Goal: Task Accomplishment & Management: Complete application form

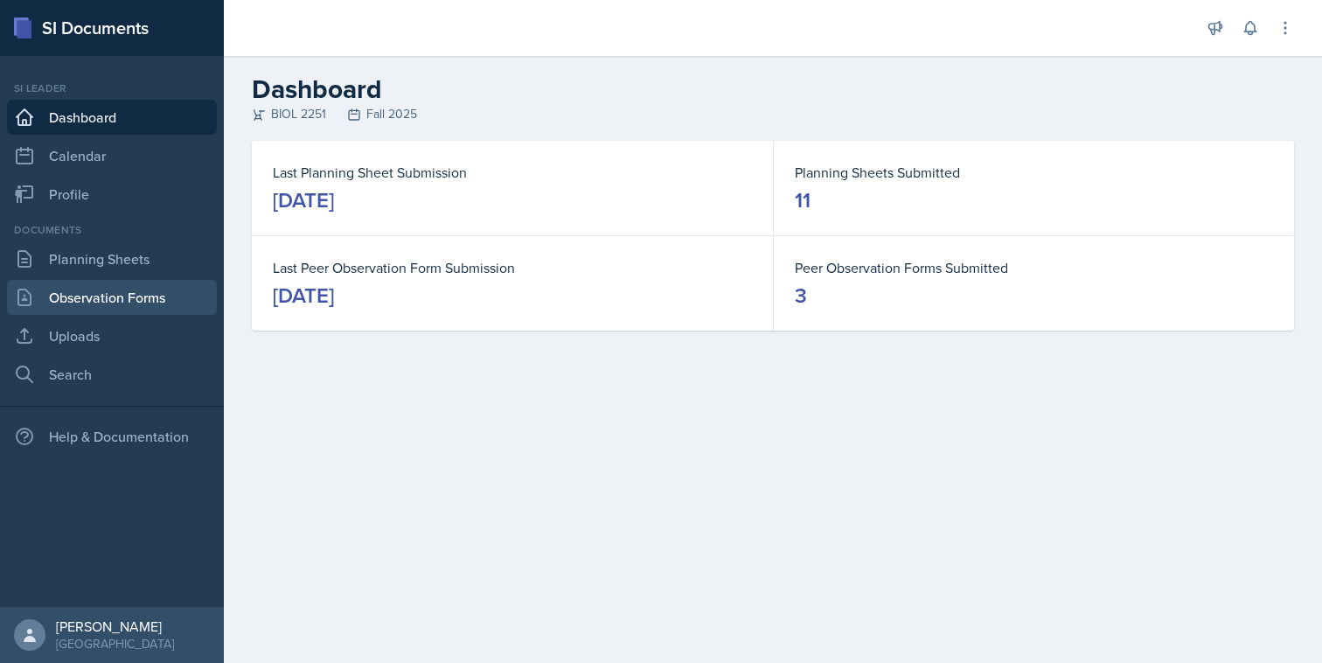
click at [105, 282] on link "Observation Forms" at bounding box center [112, 297] width 210 height 35
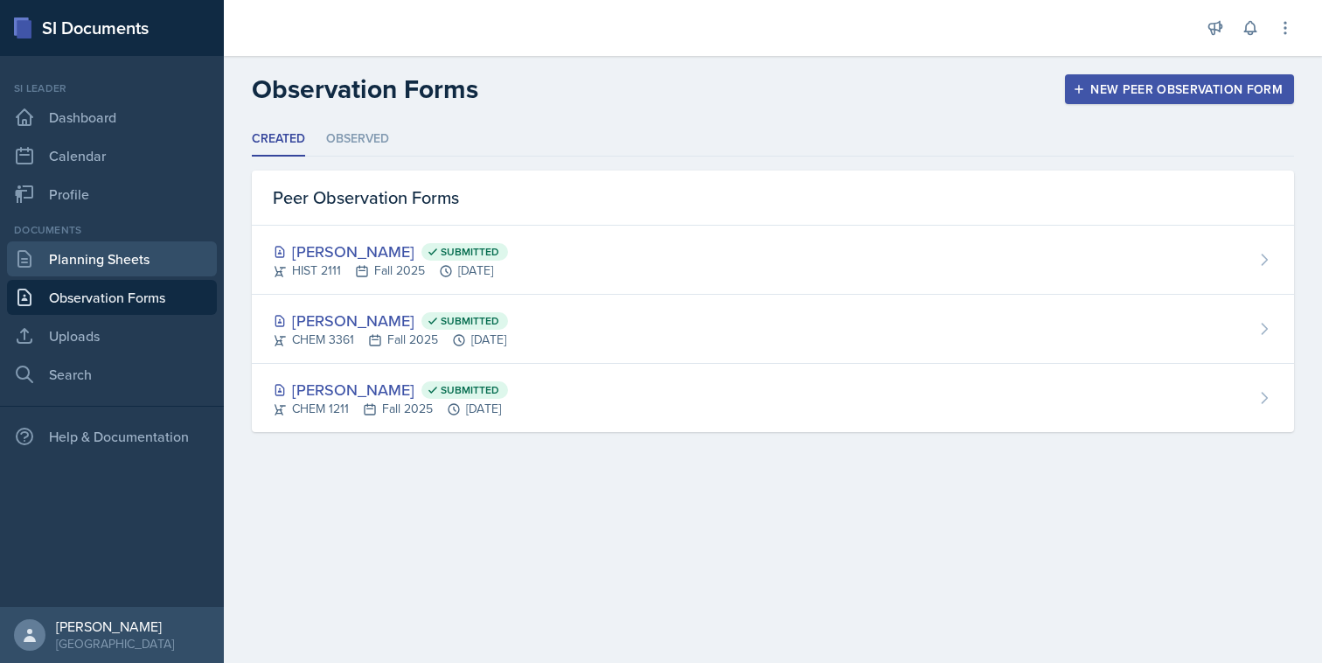
click at [107, 273] on link "Planning Sheets" at bounding box center [112, 258] width 210 height 35
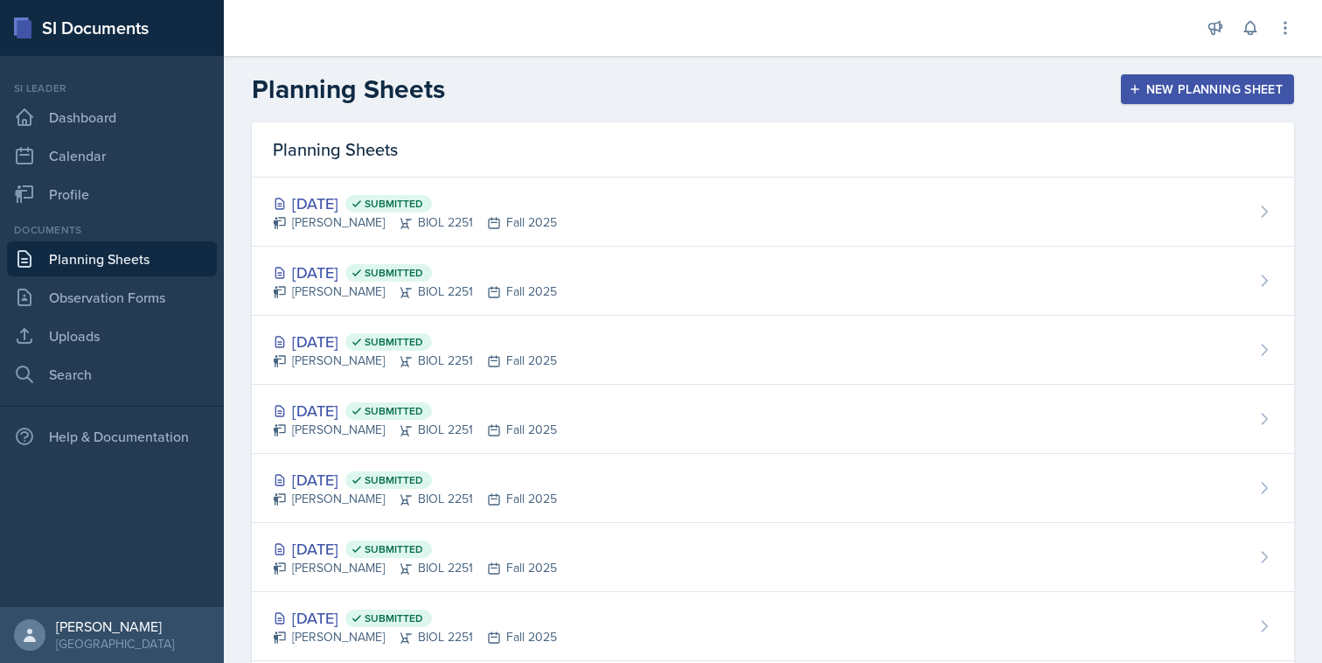
click at [1120, 81] on div "Planning Sheets New Planning Sheet" at bounding box center [773, 88] width 1098 height 31
click at [1126, 81] on button "New Planning Sheet" at bounding box center [1207, 89] width 173 height 30
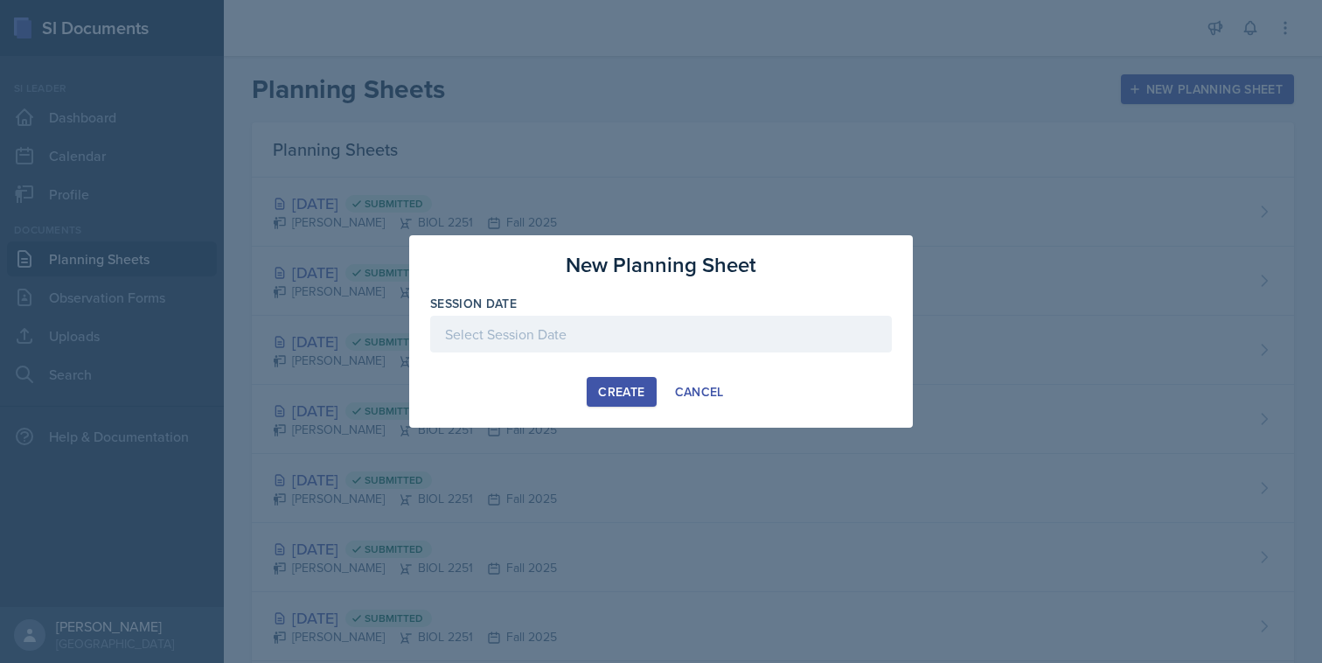
click at [668, 324] on div at bounding box center [661, 334] width 462 height 37
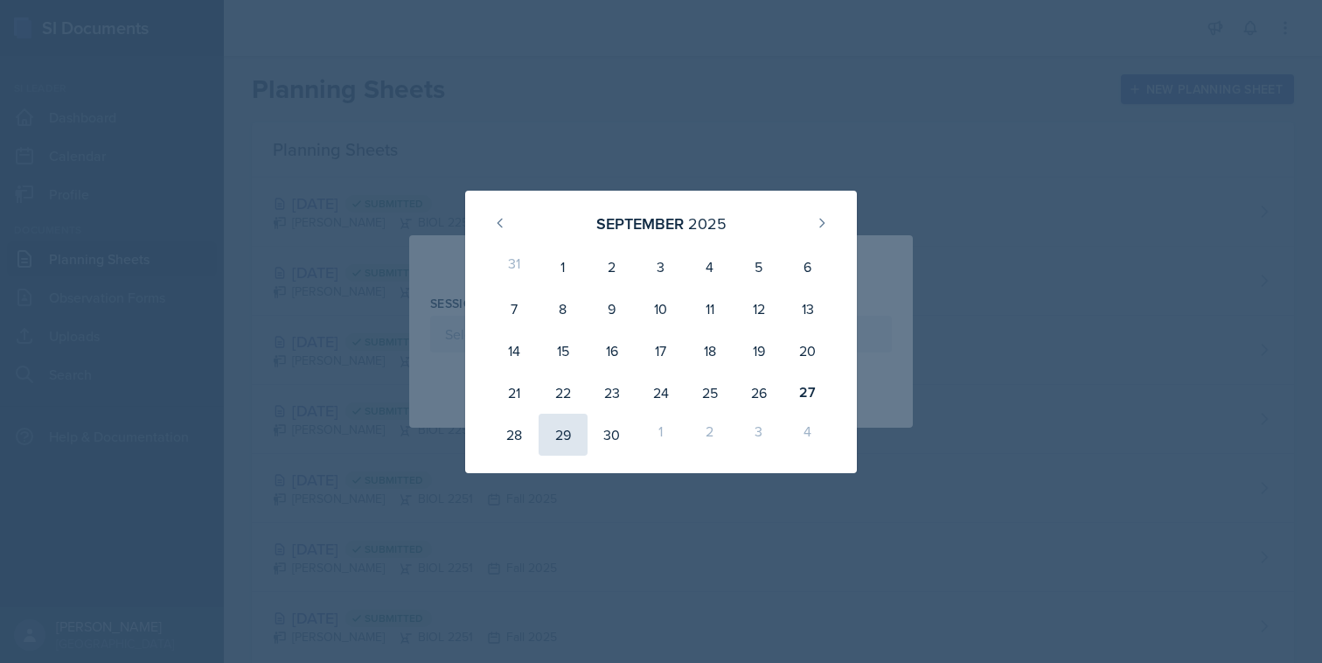
click at [565, 431] on div "29" at bounding box center [563, 435] width 49 height 42
type input "[DATE]"
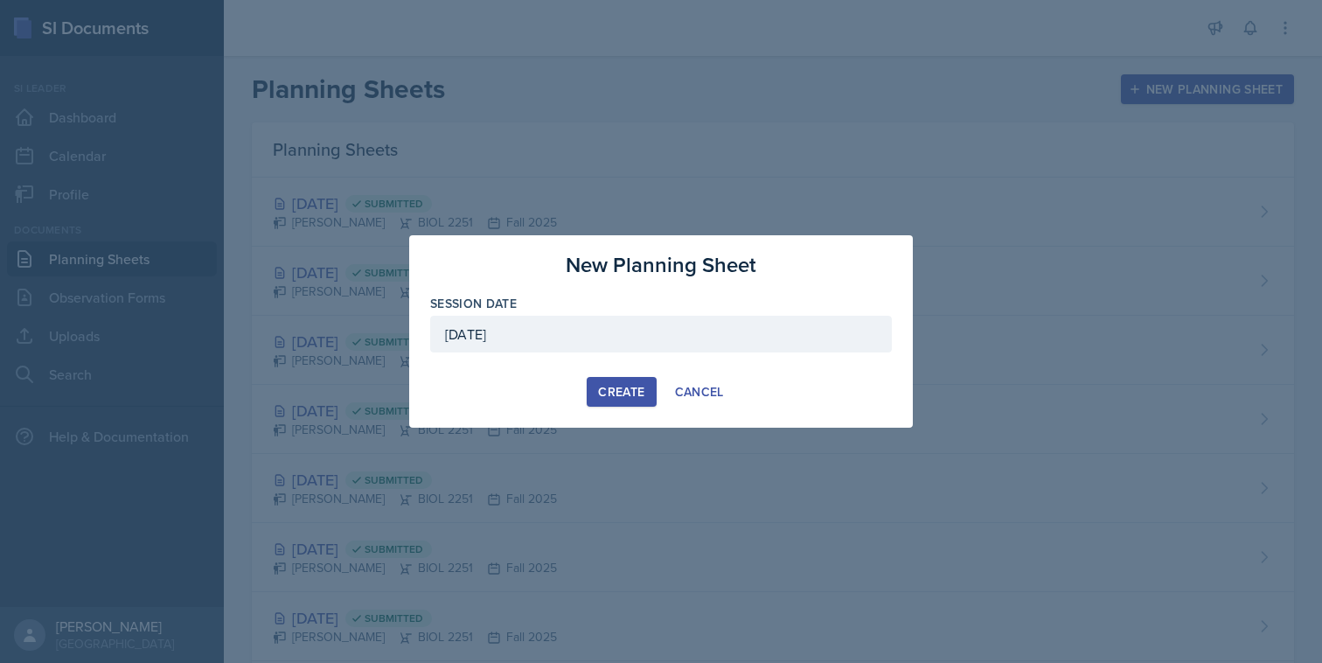
click at [644, 395] on div "Create" at bounding box center [621, 392] width 46 height 14
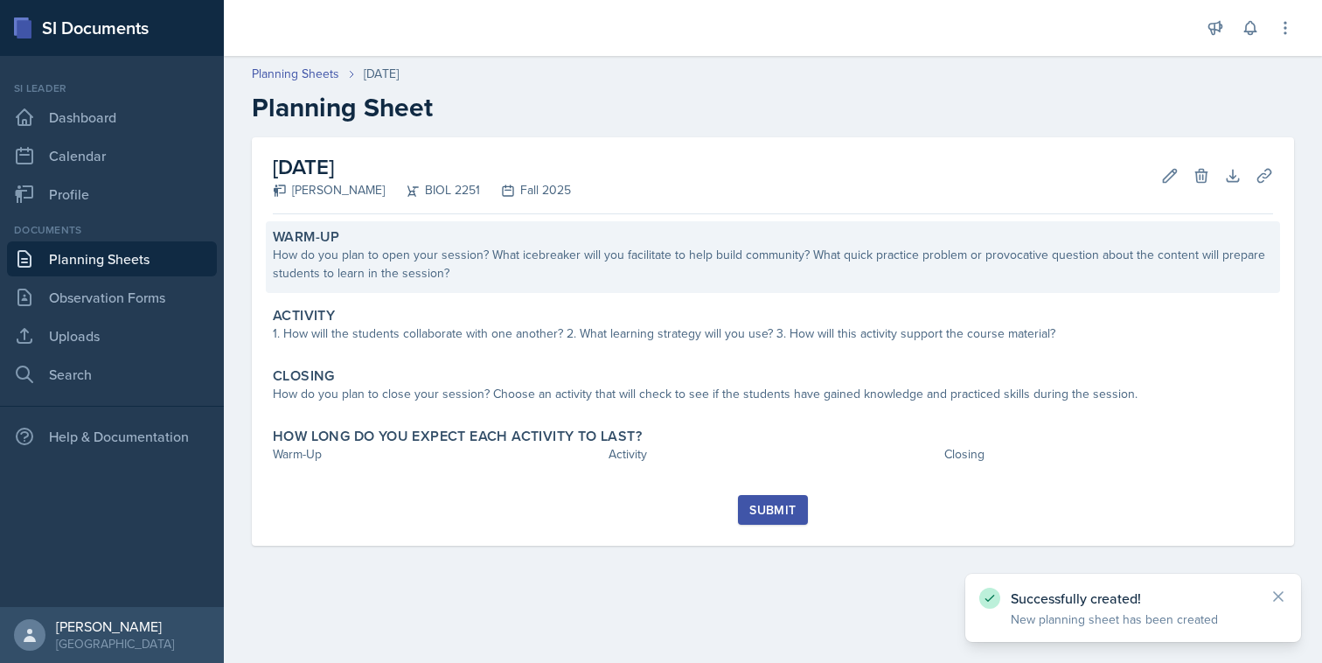
click at [621, 258] on div "How do you plan to open your session? What icebreaker will you facilitate to he…" at bounding box center [773, 264] width 1000 height 37
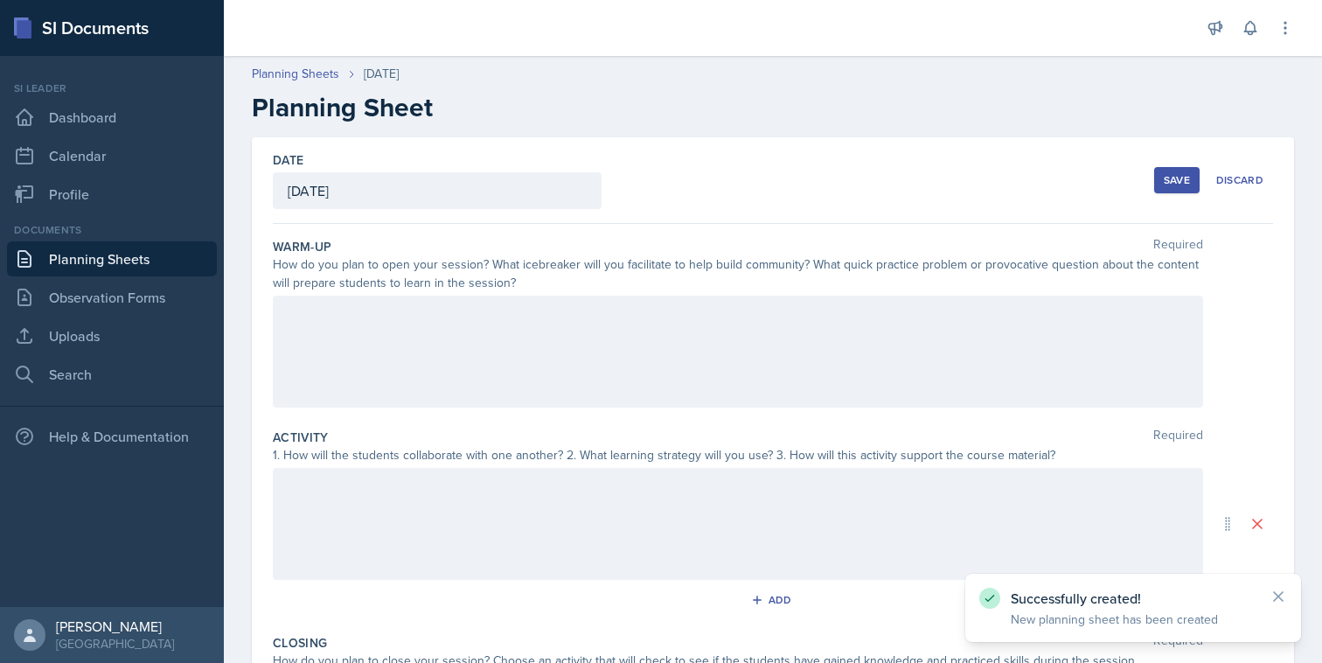
click at [570, 345] on div at bounding box center [738, 351] width 930 height 112
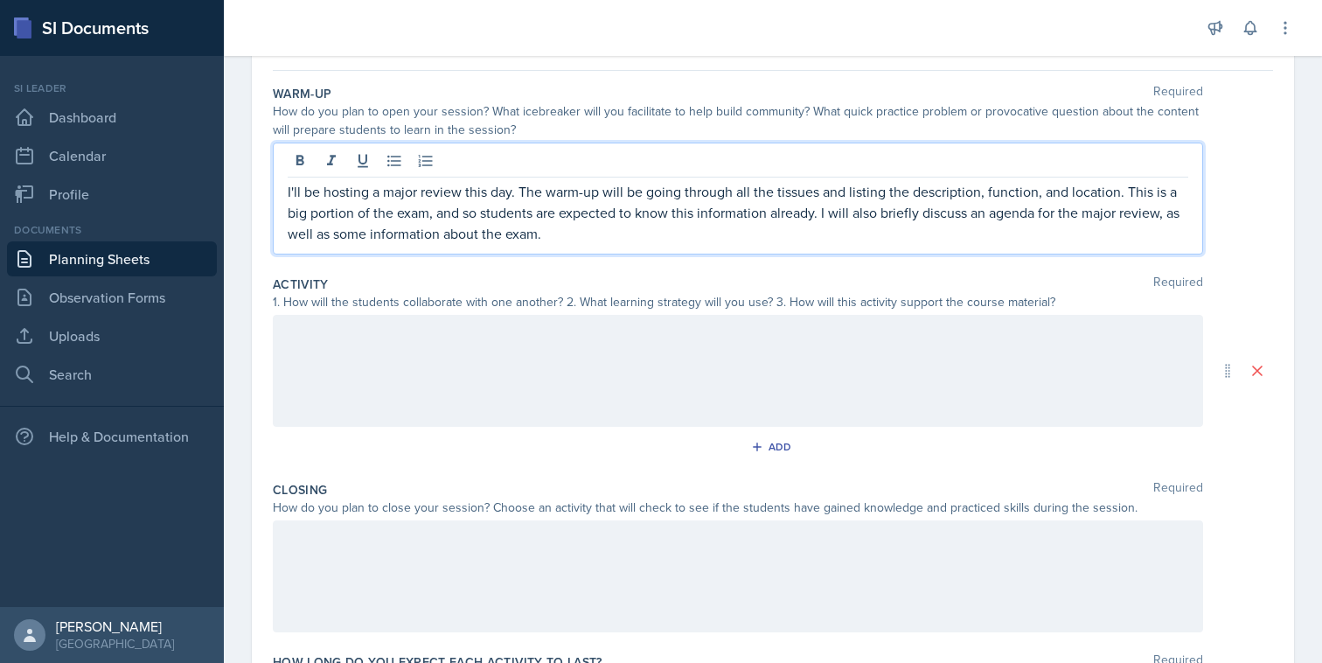
click at [769, 380] on div at bounding box center [738, 371] width 930 height 112
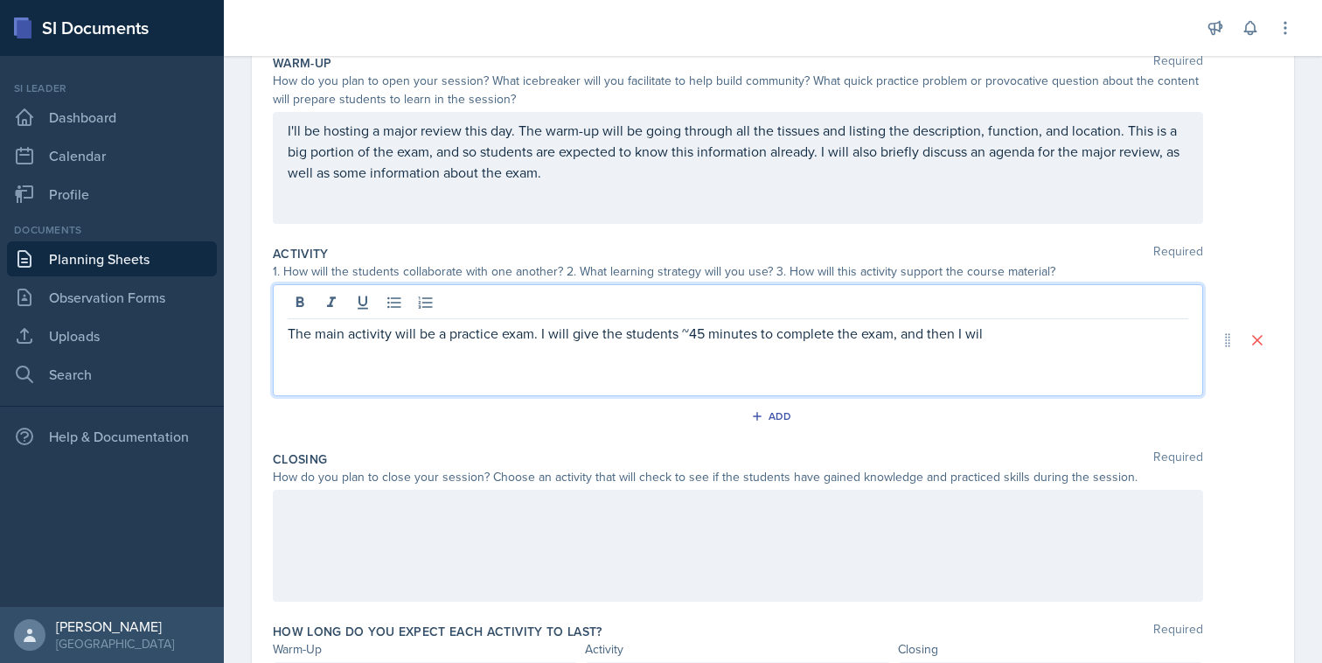
click at [890, 335] on p "The main activity will be a practice exam. I will give the students ~45 minutes…" at bounding box center [738, 333] width 900 height 21
click at [703, 367] on div "The main activity will be a practice exam. I will give the students ~45 minutes…" at bounding box center [738, 340] width 930 height 112
click at [664, 358] on p "The main activity will be a practice exam. I will give the students ~45 minutes…" at bounding box center [738, 344] width 900 height 42
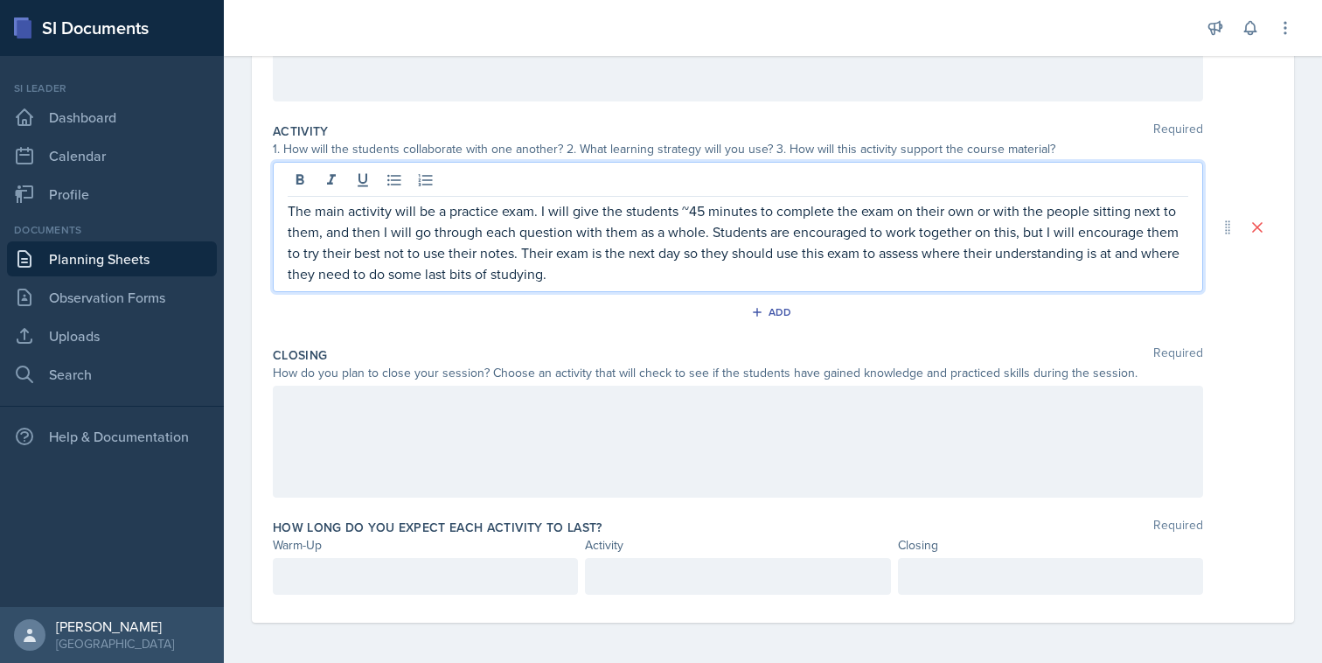
scroll to position [308, 0]
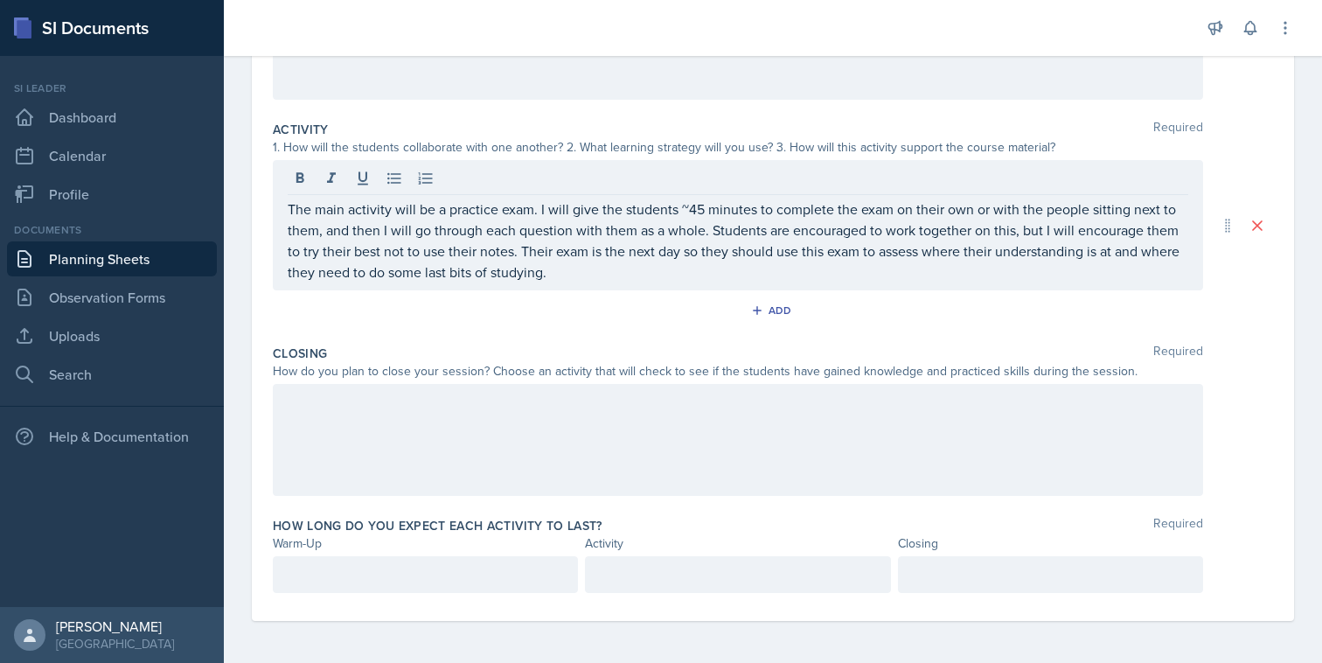
click at [659, 427] on div at bounding box center [738, 440] width 930 height 112
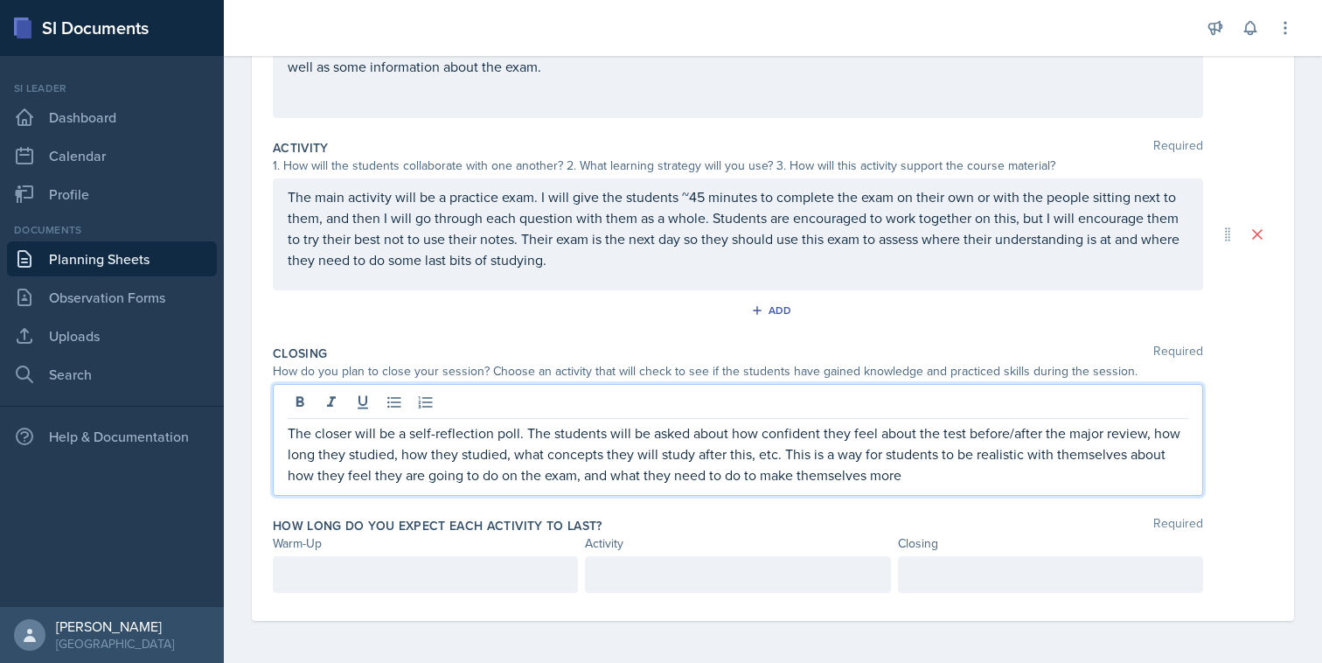
click at [923, 478] on p "The closer will be a self-reflection poll. The students will be asked about how…" at bounding box center [738, 453] width 900 height 63
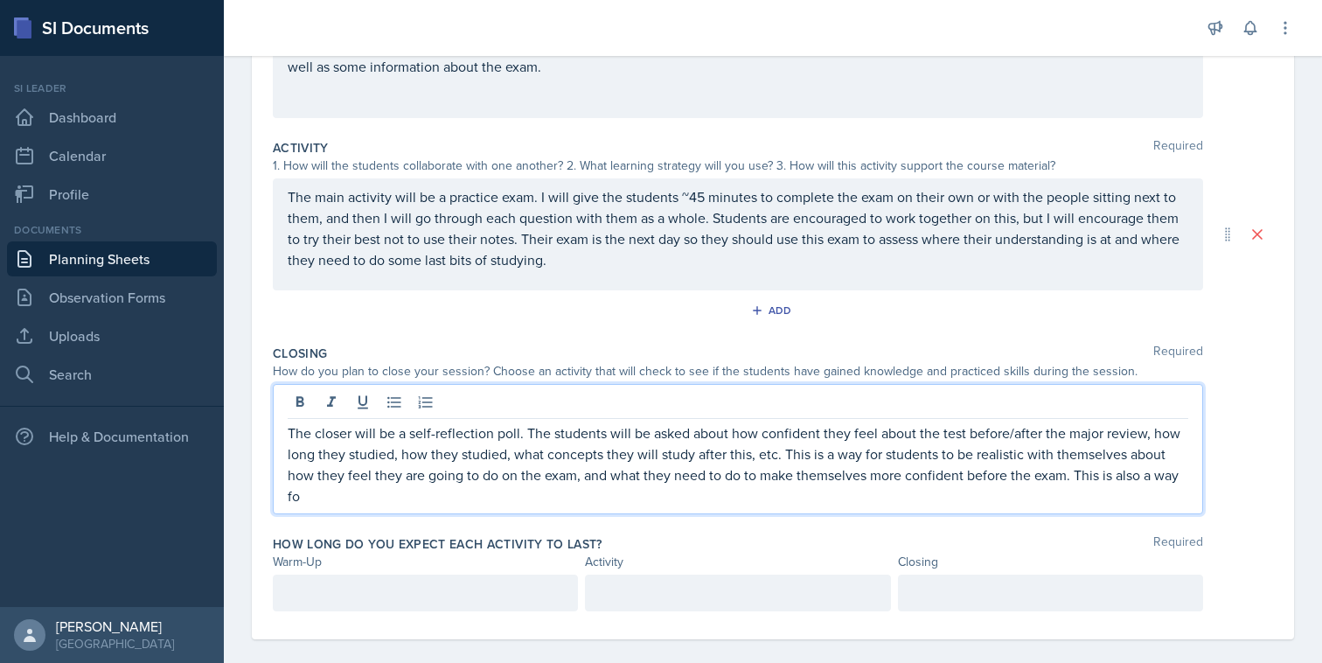
scroll to position [308, 0]
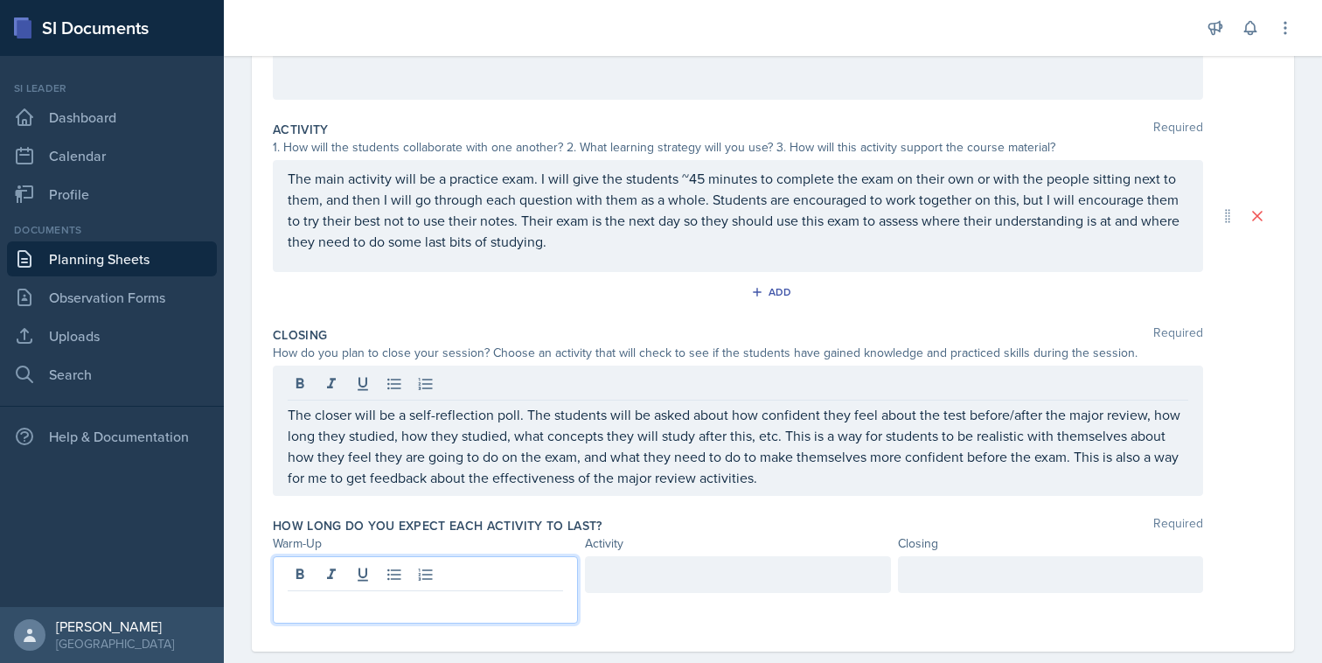
click at [548, 573] on div at bounding box center [425, 589] width 305 height 67
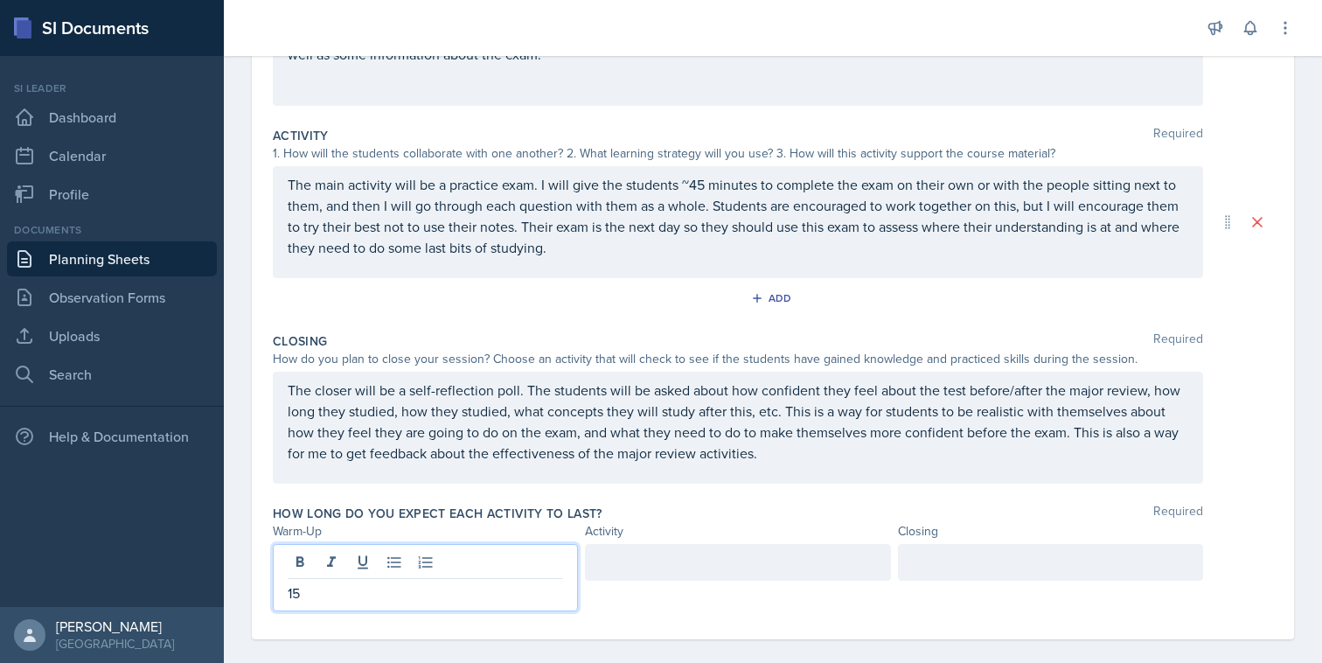
click at [932, 566] on div at bounding box center [1050, 562] width 305 height 37
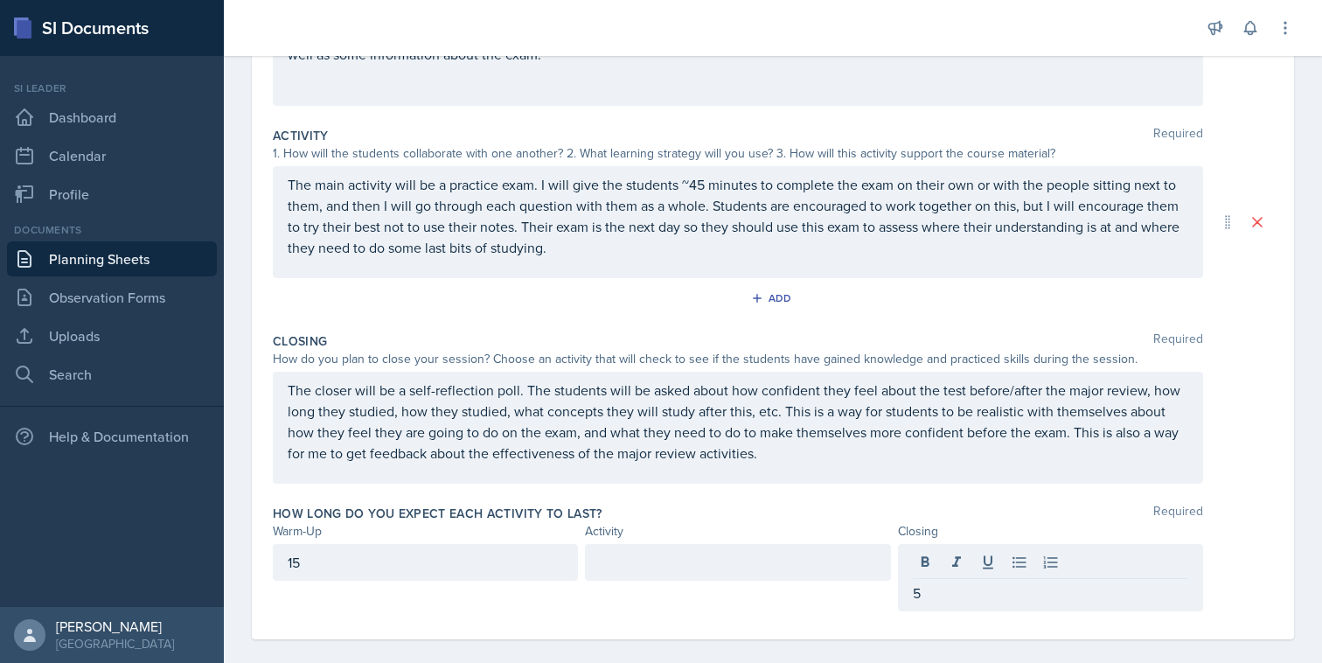
click at [822, 579] on div at bounding box center [737, 562] width 305 height 37
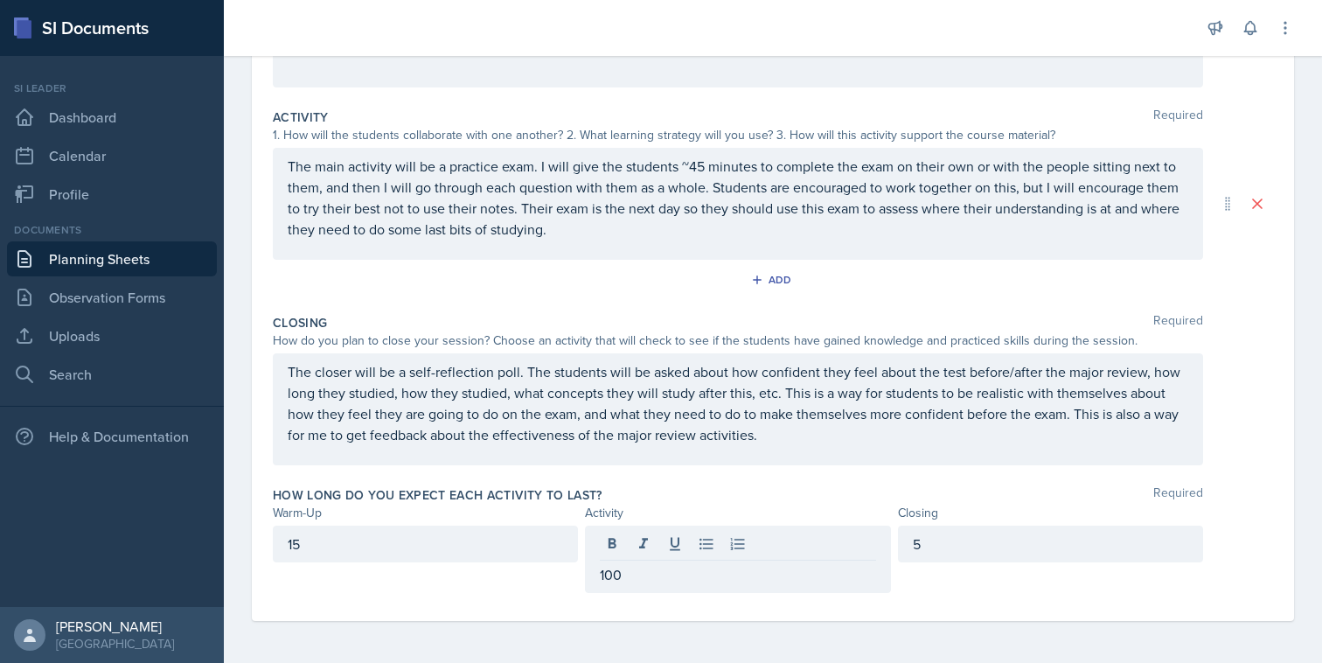
click at [934, 493] on div "How long do you expect each activity to last? Required" at bounding box center [773, 494] width 1000 height 17
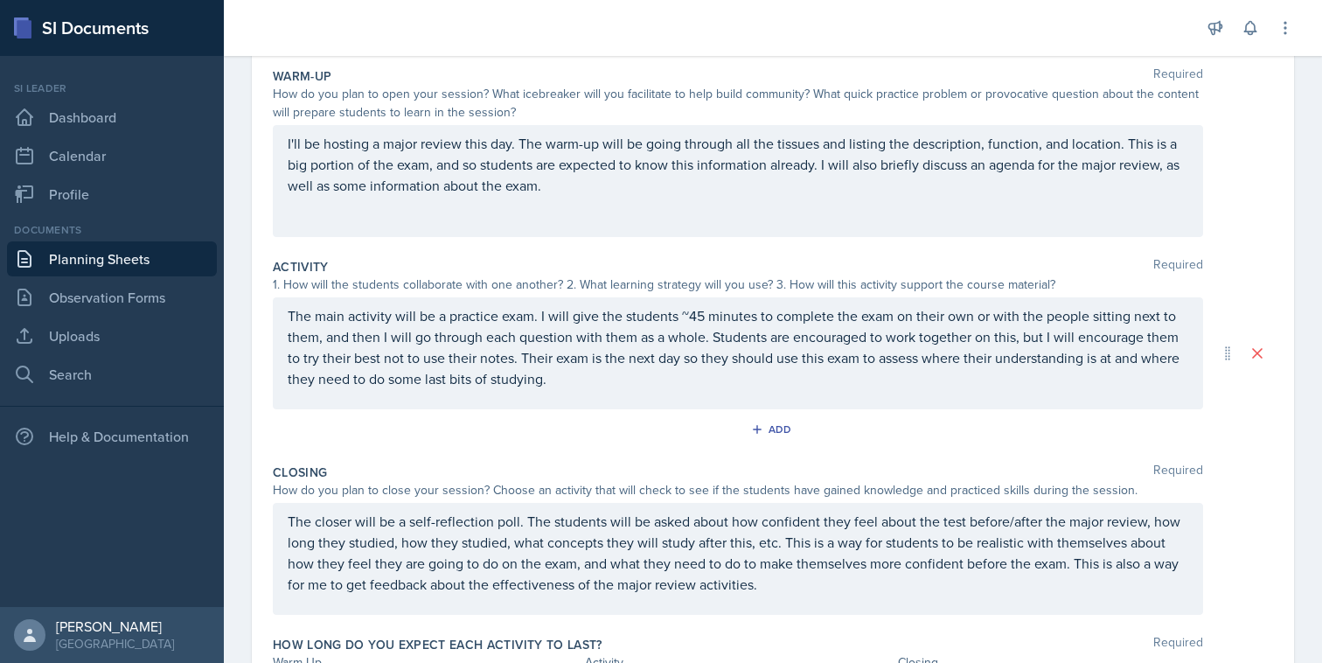
scroll to position [80, 0]
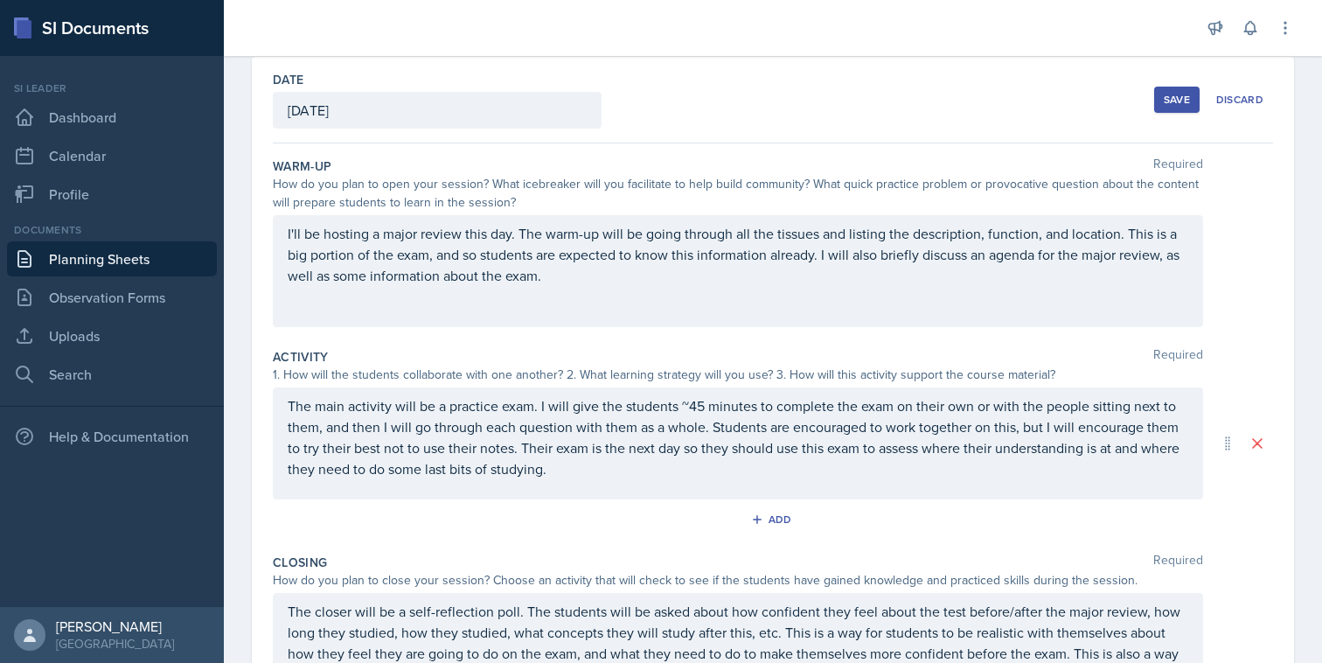
click at [726, 481] on div "The main activity will be a practice exam. I will give the students ~45 minutes…" at bounding box center [738, 443] width 930 height 112
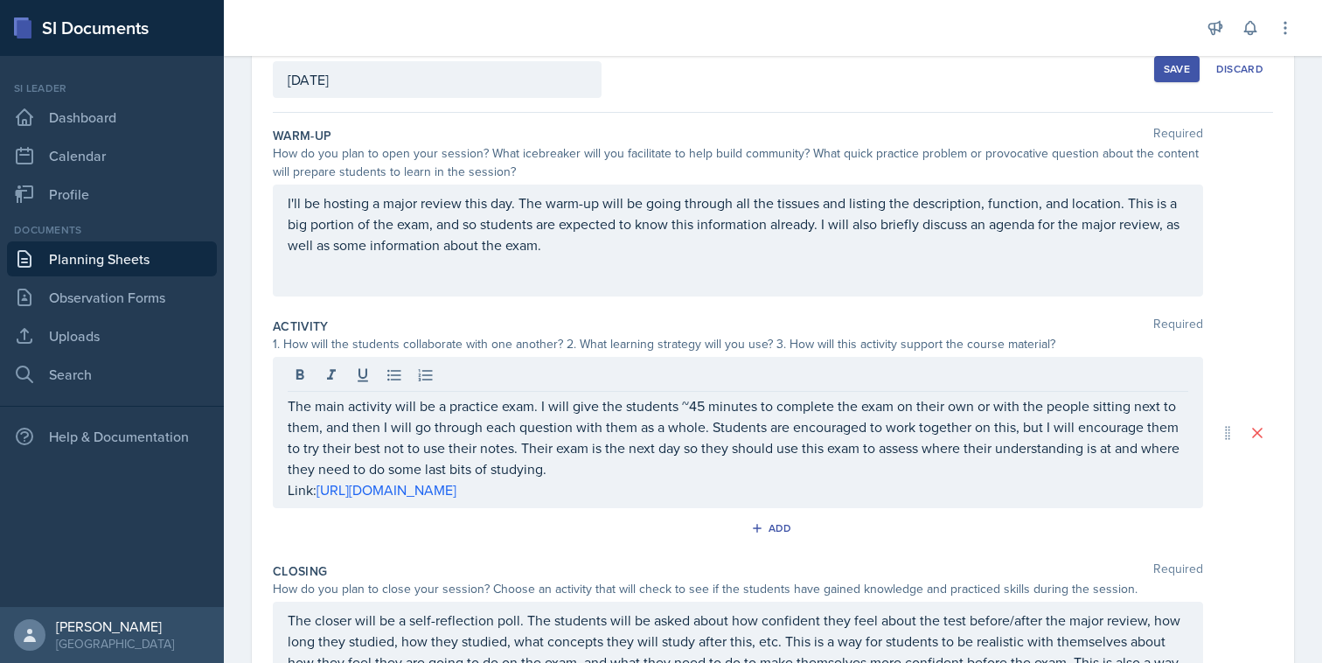
click at [1296, 184] on div "Date [DATE] [DATE] 31 1 2 3 4 5 6 7 8 9 10 11 12 13 14 15 16 17 18 19 20 21 22 …" at bounding box center [773, 453] width 1098 height 854
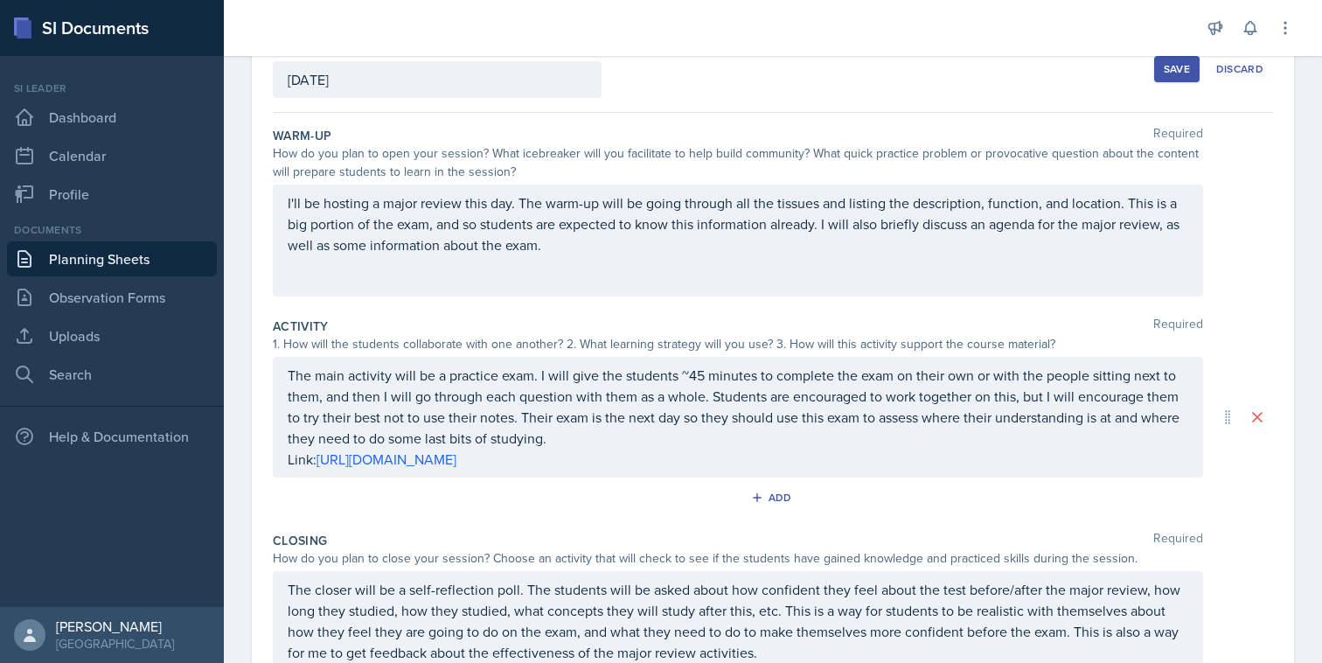
click at [1171, 80] on button "Save" at bounding box center [1176, 69] width 45 height 26
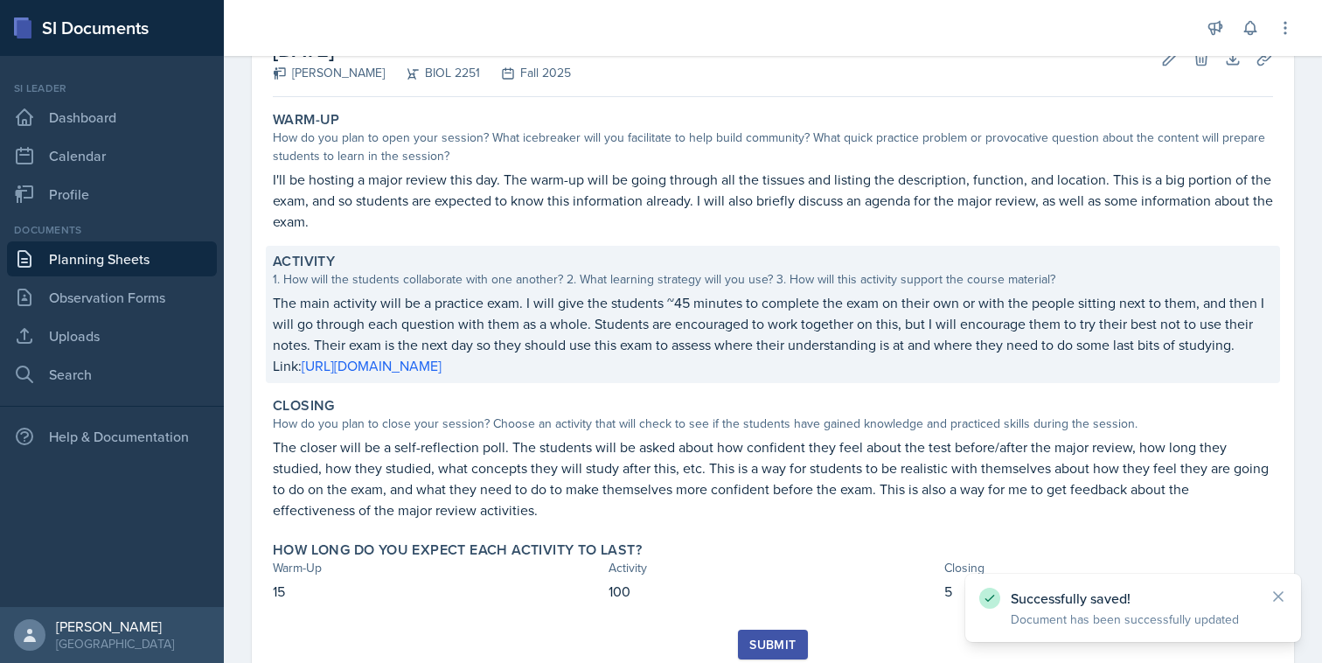
scroll to position [177, 0]
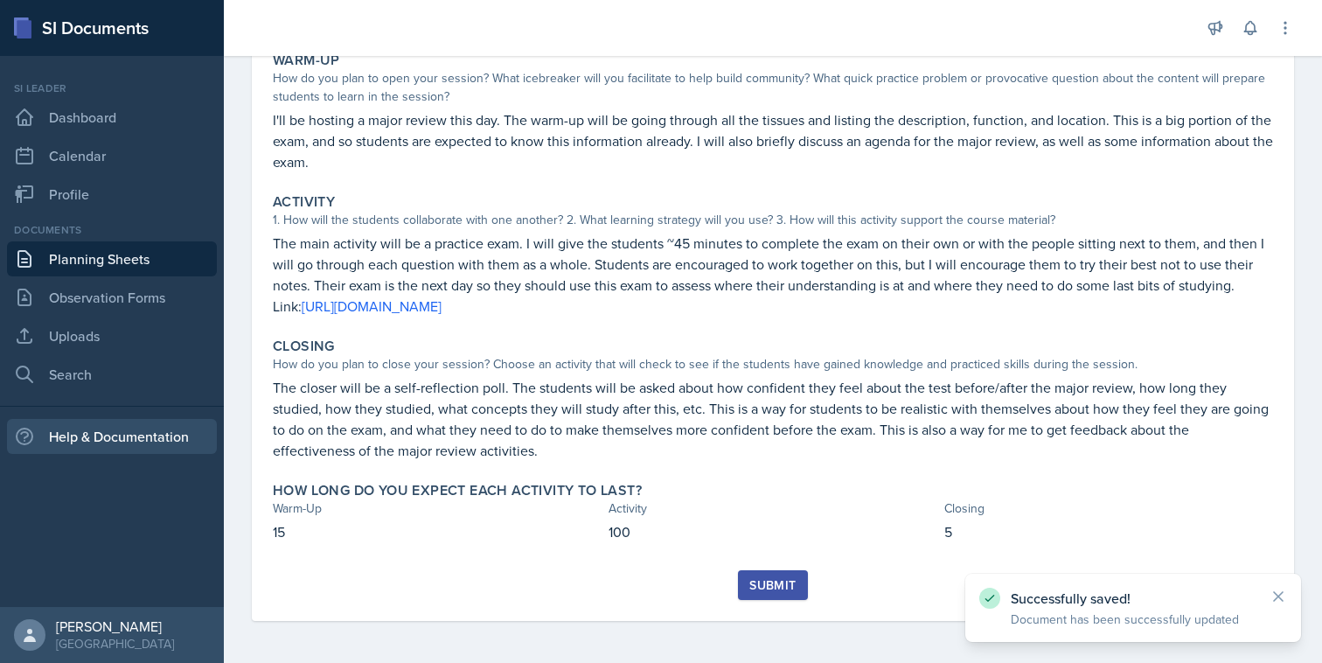
click at [172, 421] on div "Help & Documentation" at bounding box center [112, 436] width 210 height 35
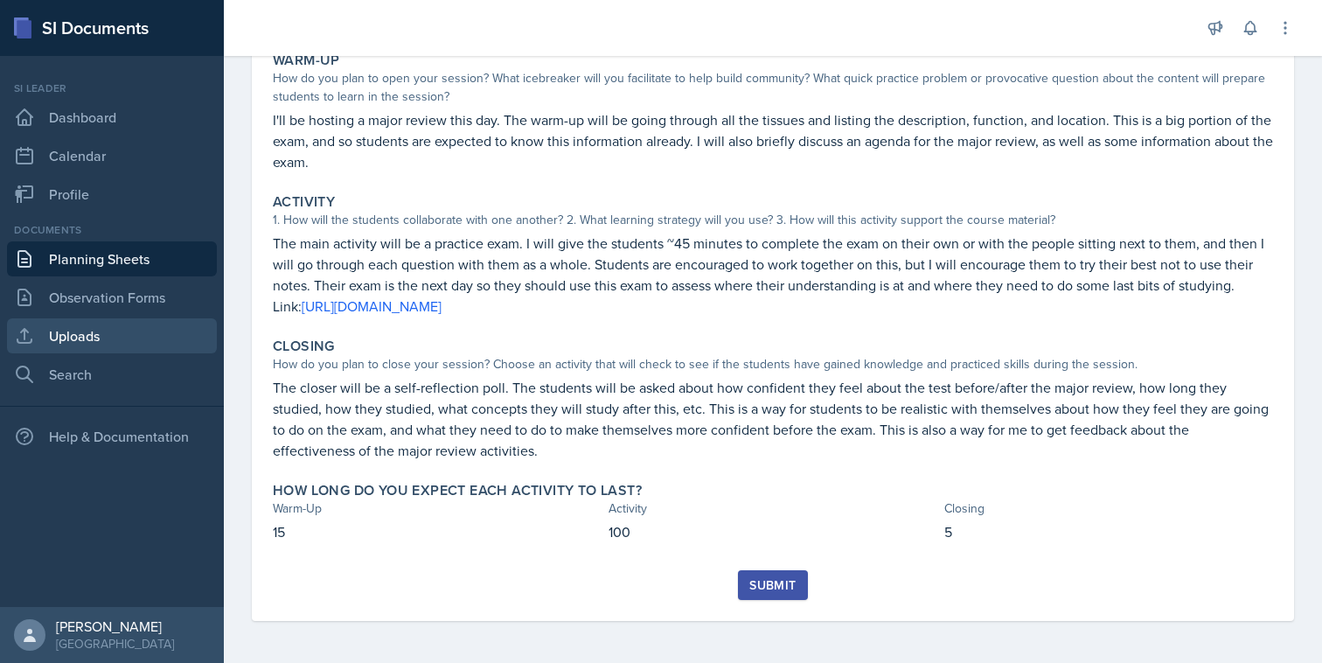
click at [162, 344] on link "Uploads" at bounding box center [112, 335] width 210 height 35
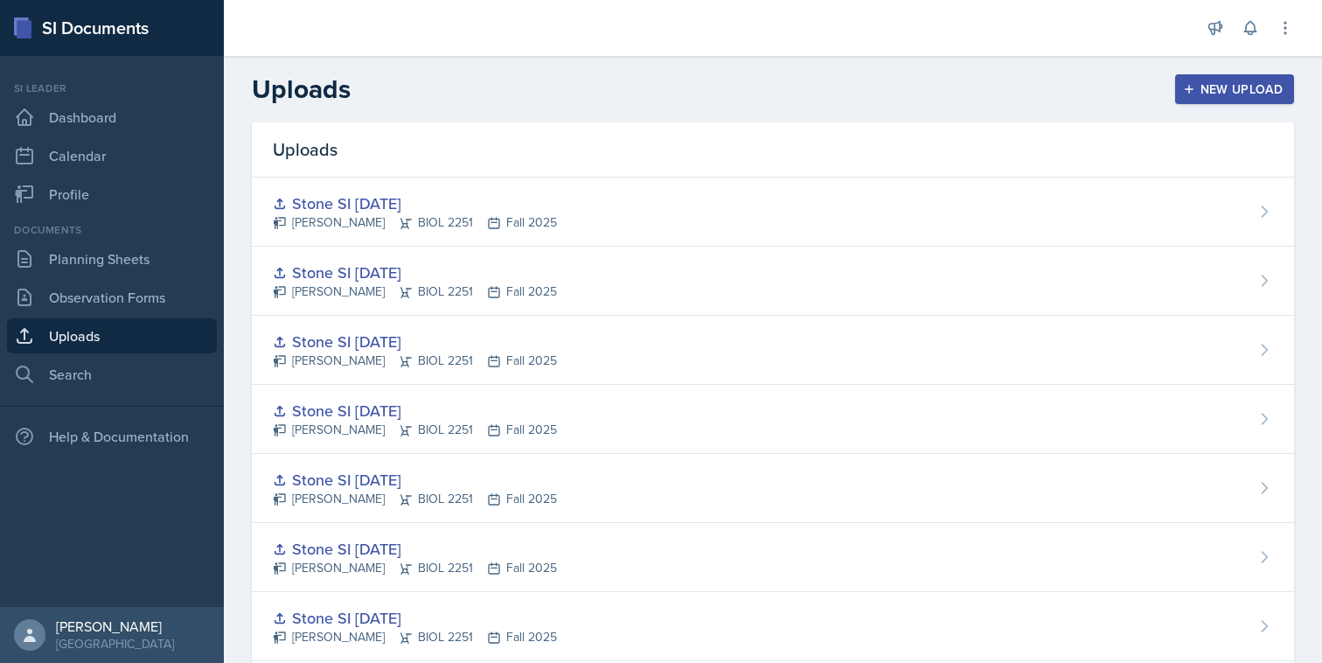
click at [1213, 87] on div "New Upload" at bounding box center [1234, 89] width 97 height 14
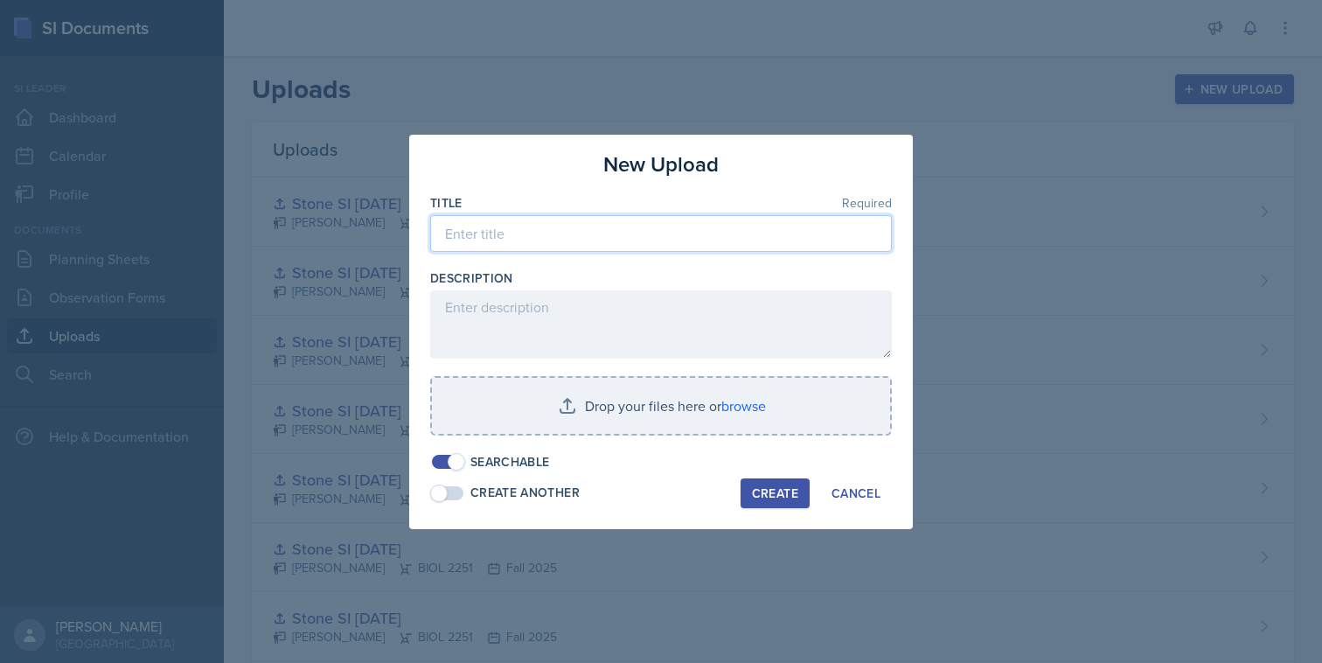
click at [652, 240] on input at bounding box center [661, 233] width 462 height 37
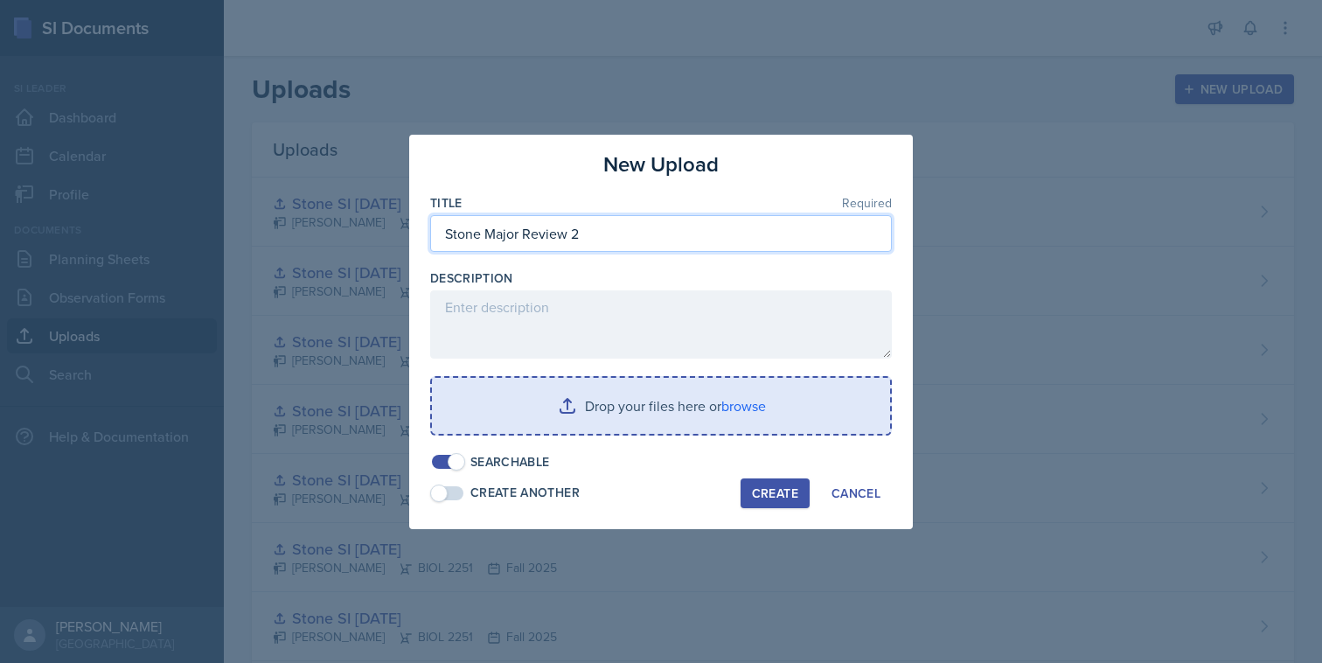
type input "Stone Major Review 2"
click at [725, 409] on input "file" at bounding box center [661, 406] width 458 height 56
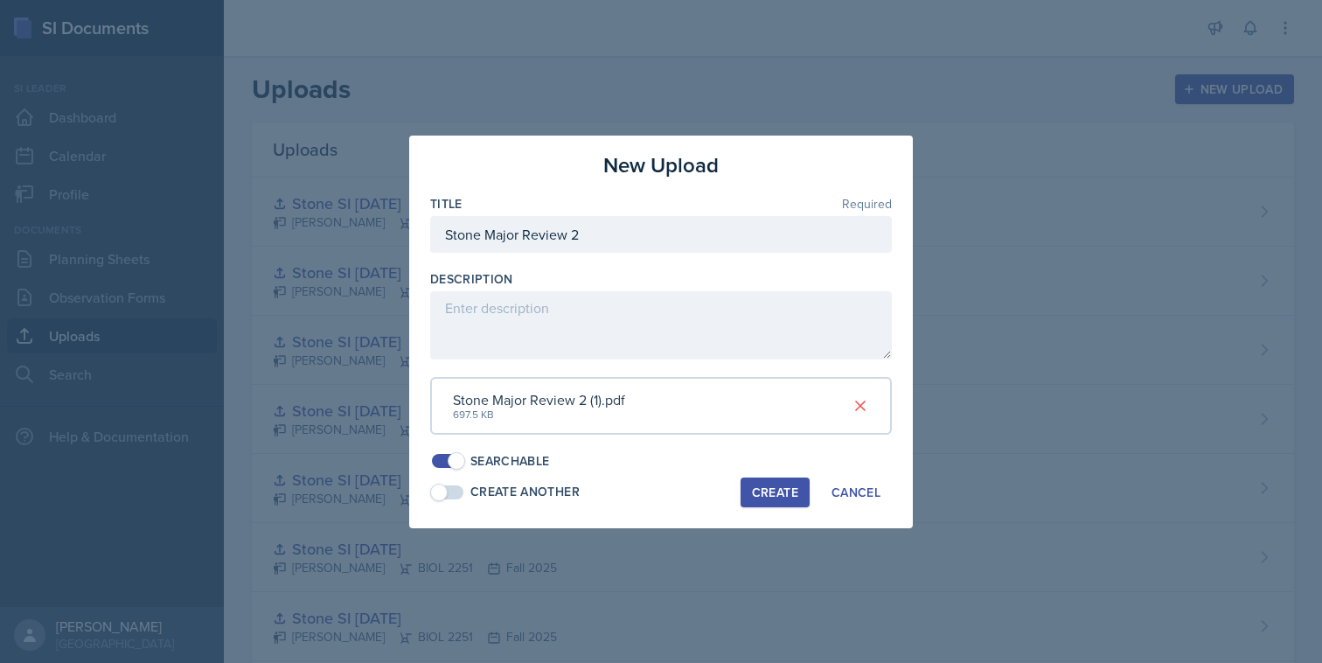
click at [791, 497] on div "Create" at bounding box center [775, 492] width 46 height 14
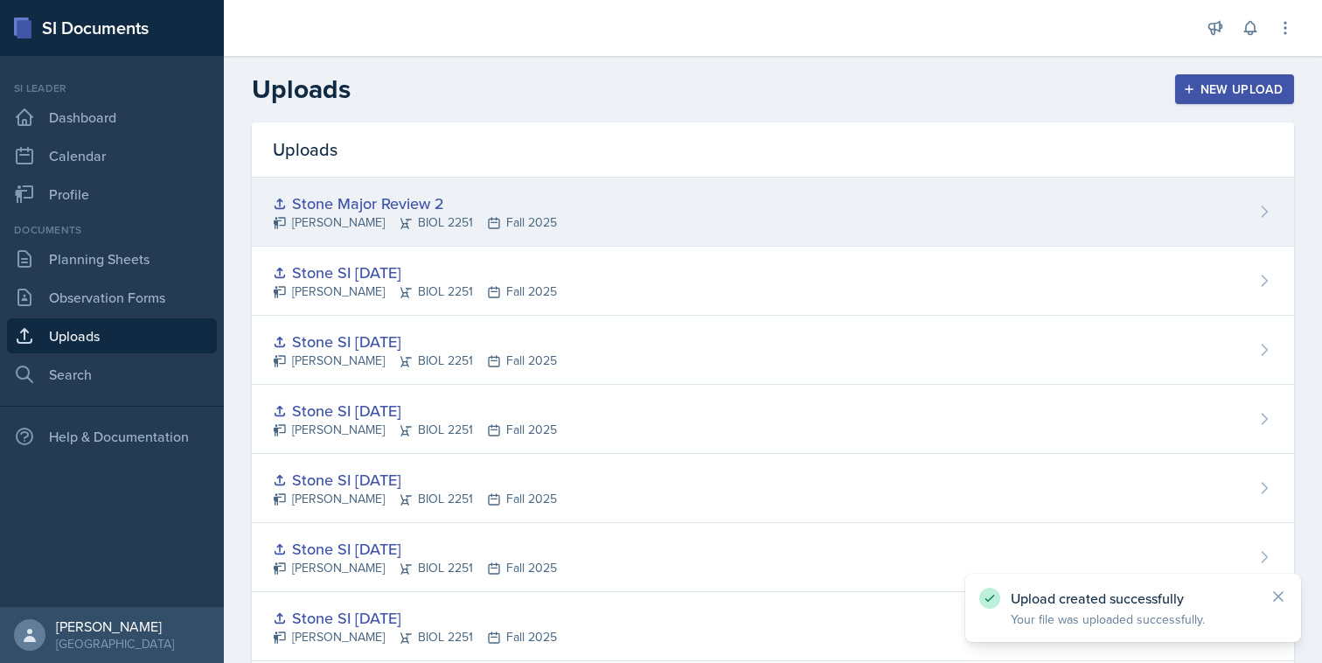
click at [1138, 208] on div "Stone Major Review 2 [PERSON_NAME] BIOL 2251 Fall 2025" at bounding box center [773, 211] width 1042 height 69
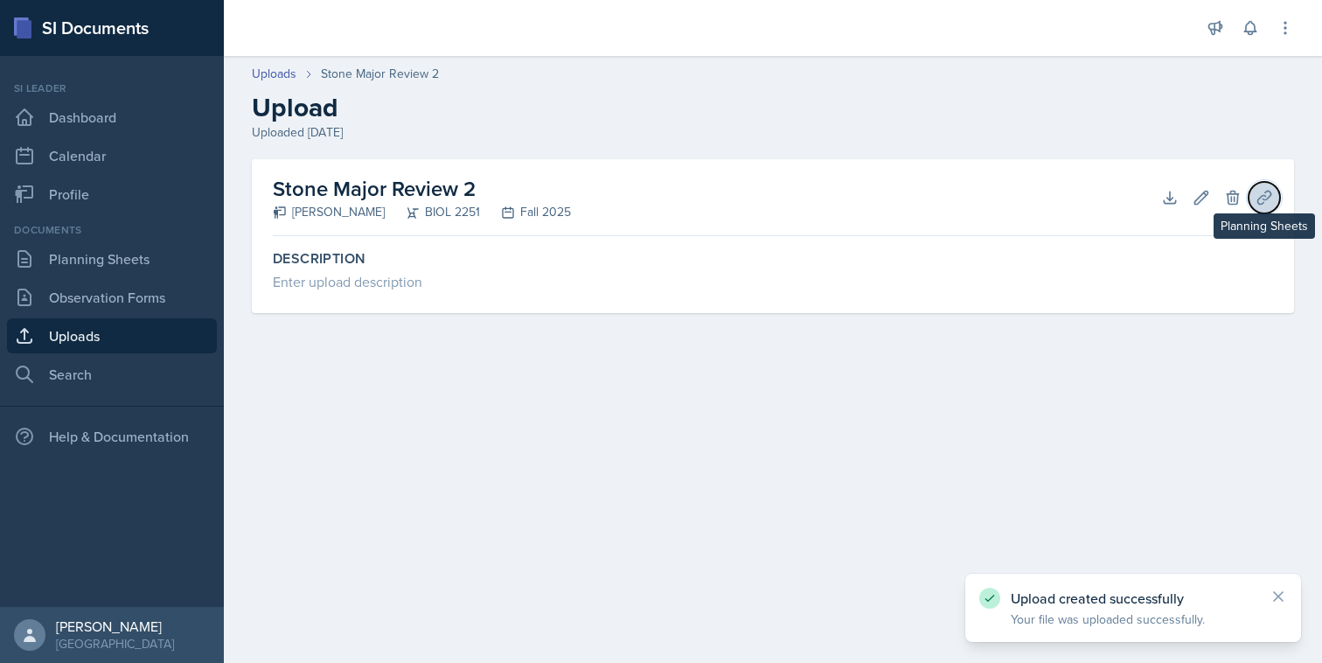
click at [1264, 190] on icon at bounding box center [1263, 197] width 17 height 17
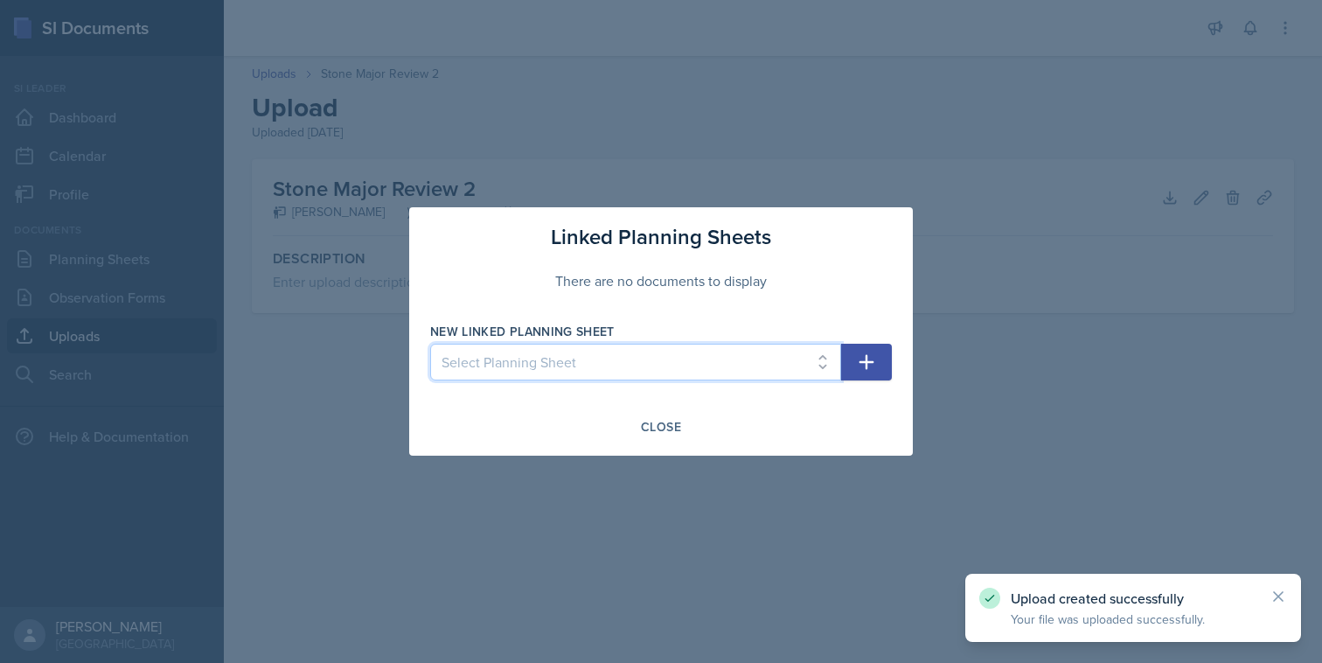
click at [789, 360] on select "Select Planning Sheet [DATE] [DATE] [DATE] [DATE] [DATE] [DATE] [DATE] [DATE] […" at bounding box center [635, 362] width 411 height 37
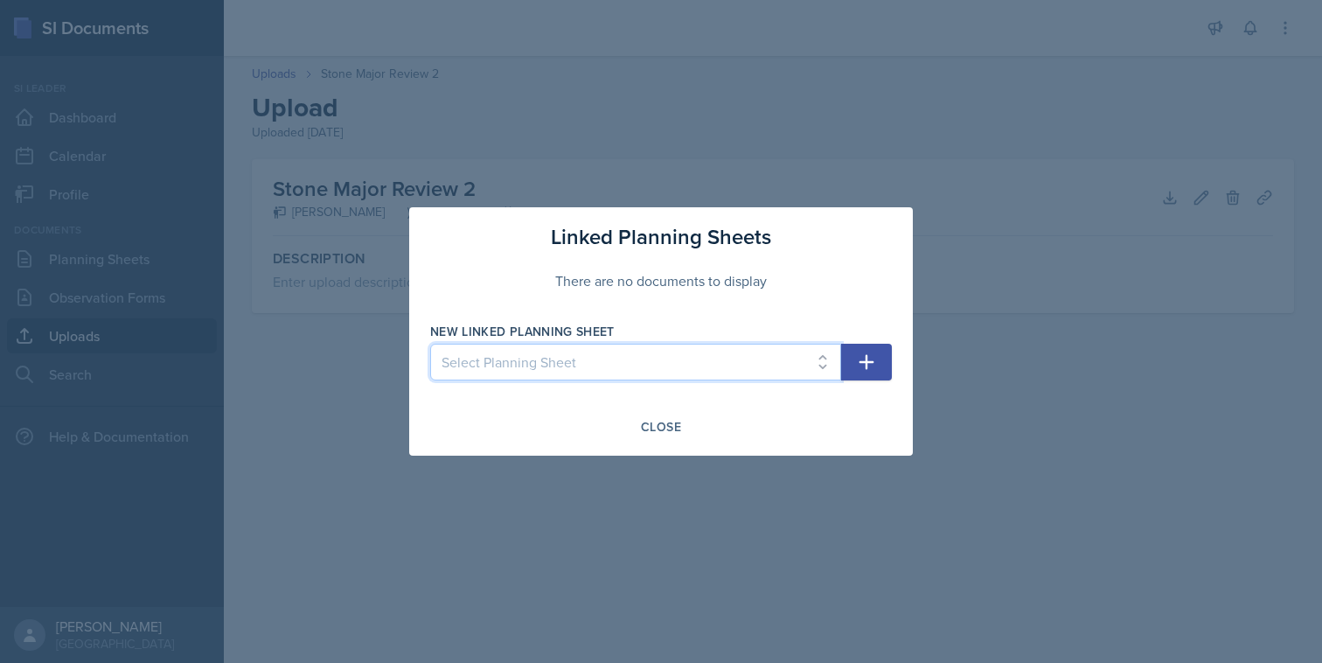
select select "3b3a9107-62a0-42df-9a19-5a0b0d157b17"
click at [430, 344] on select "Select Planning Sheet [DATE] [DATE] [DATE] [DATE] [DATE] [DATE] [DATE] [DATE] […" at bounding box center [635, 362] width 411 height 37
click at [879, 350] on button "button" at bounding box center [866, 362] width 51 height 37
select select
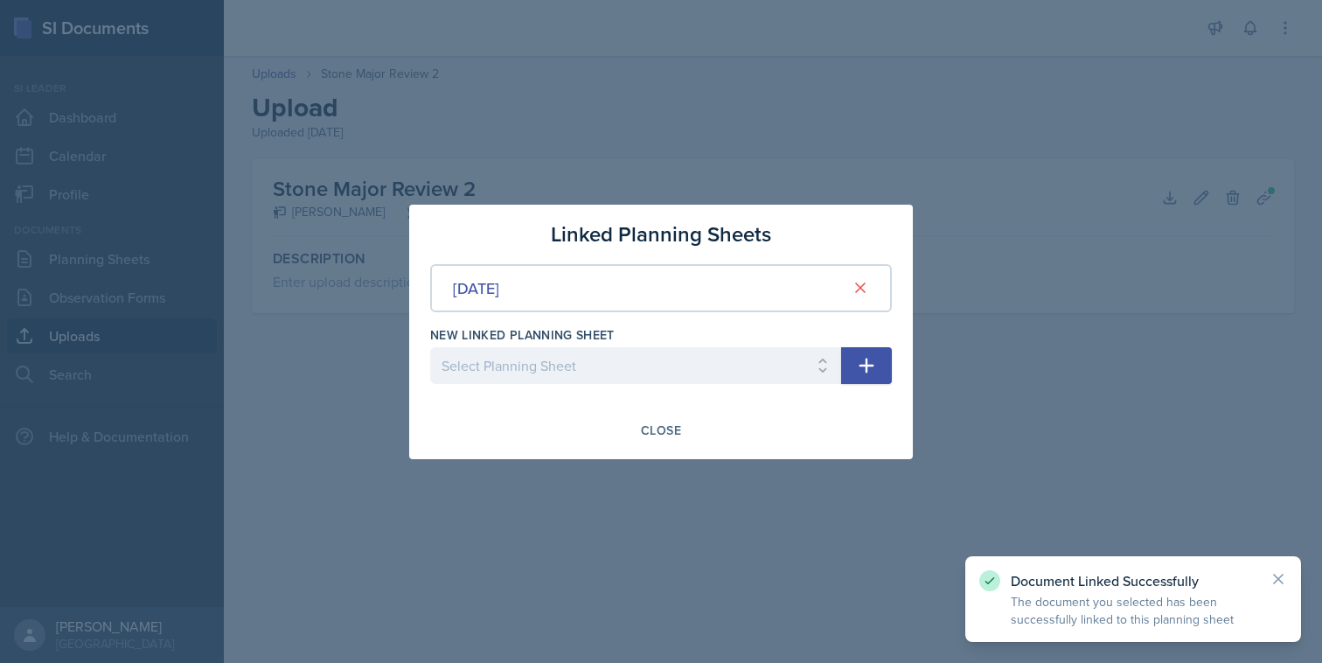
click at [1178, 107] on div at bounding box center [661, 331] width 1322 height 663
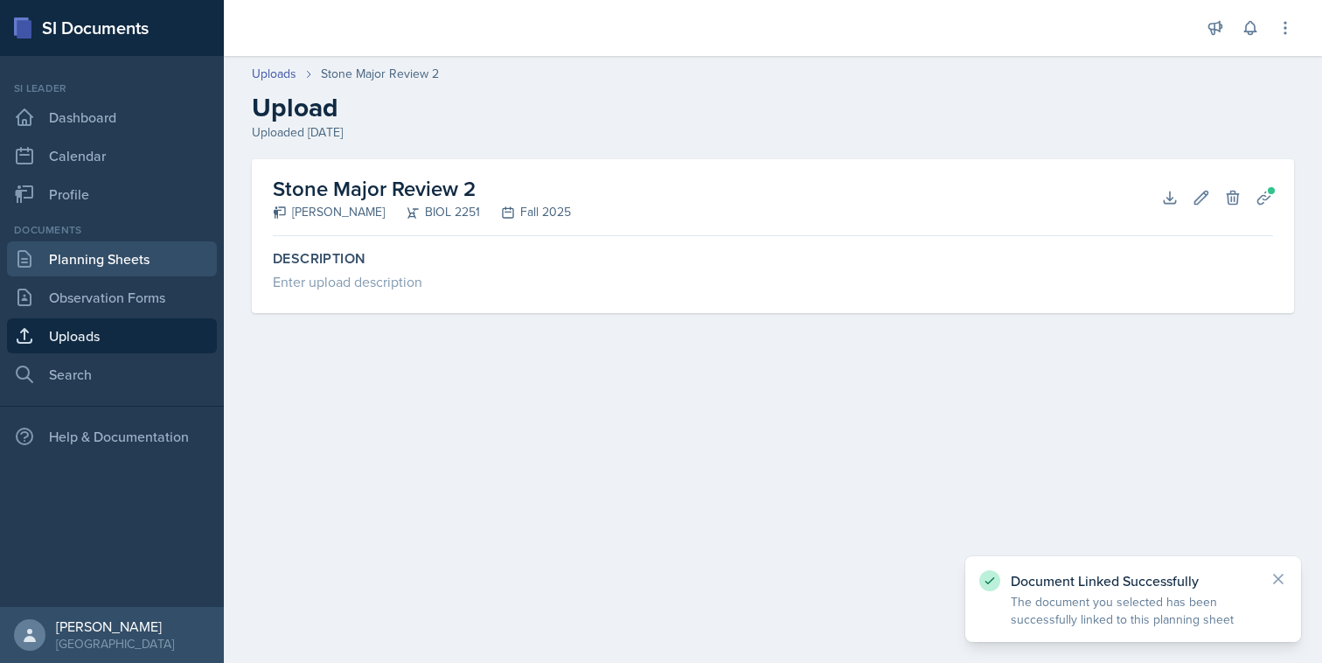
click at [142, 255] on link "Planning Sheets" at bounding box center [112, 258] width 210 height 35
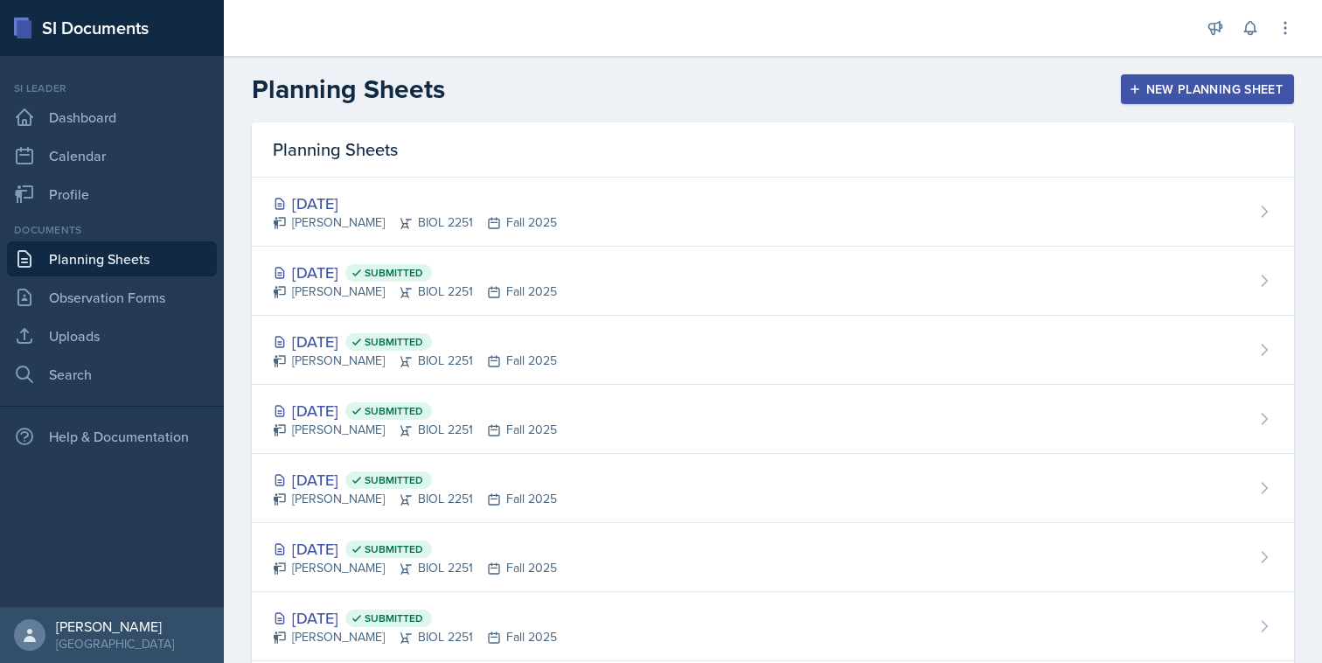
click at [934, 170] on div "Planning Sheets" at bounding box center [773, 149] width 1042 height 55
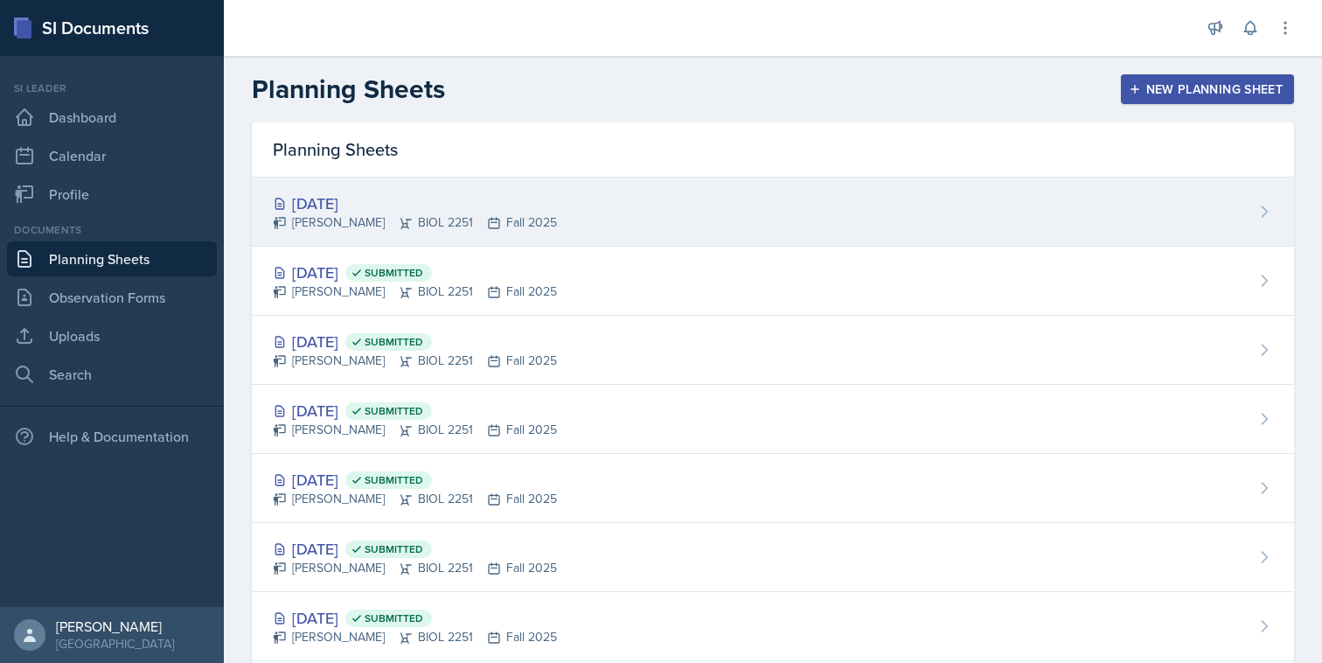
click at [930, 192] on div "[DATE] [PERSON_NAME] BIOL 2251 Fall 2025" at bounding box center [773, 211] width 1042 height 69
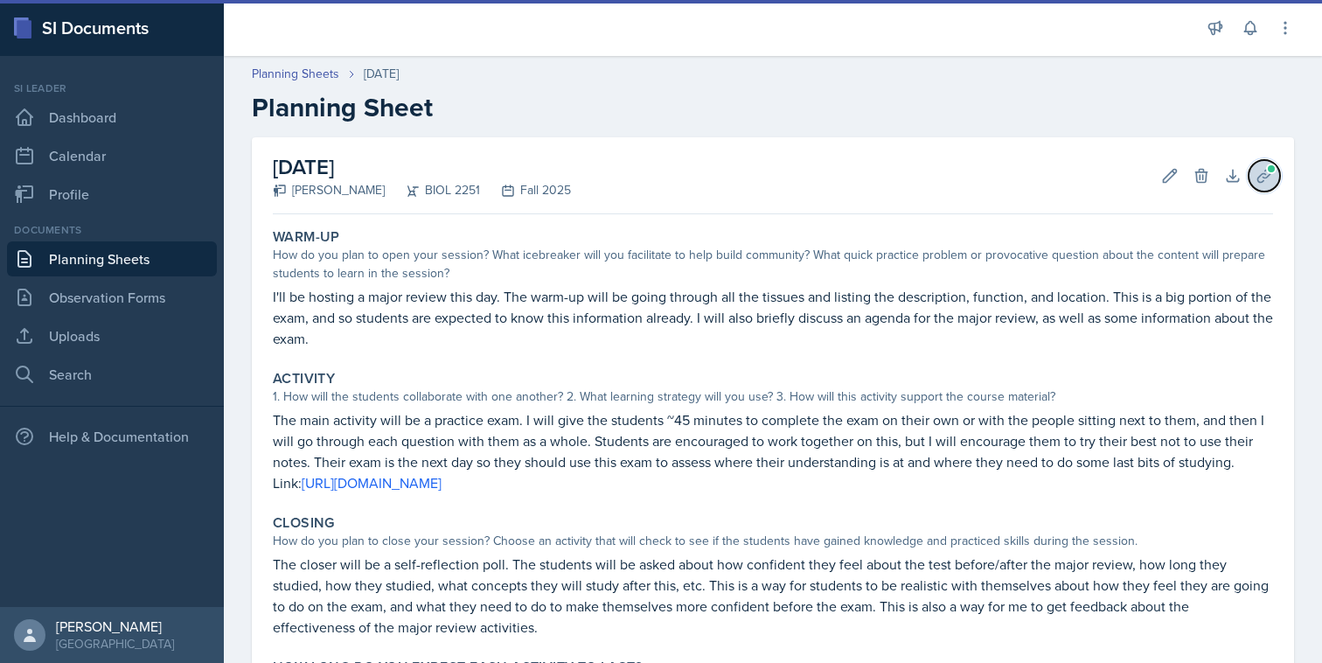
click at [1267, 168] on span at bounding box center [1271, 168] width 10 height 10
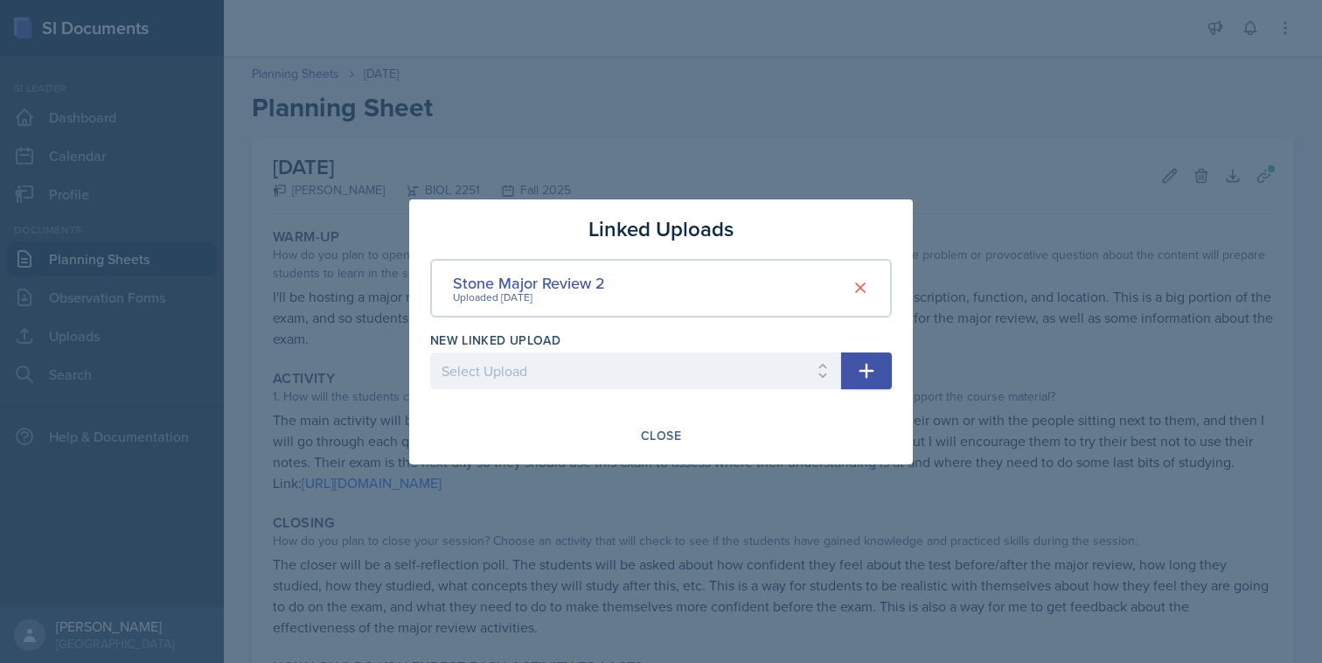
click at [1137, 162] on div at bounding box center [661, 331] width 1322 height 663
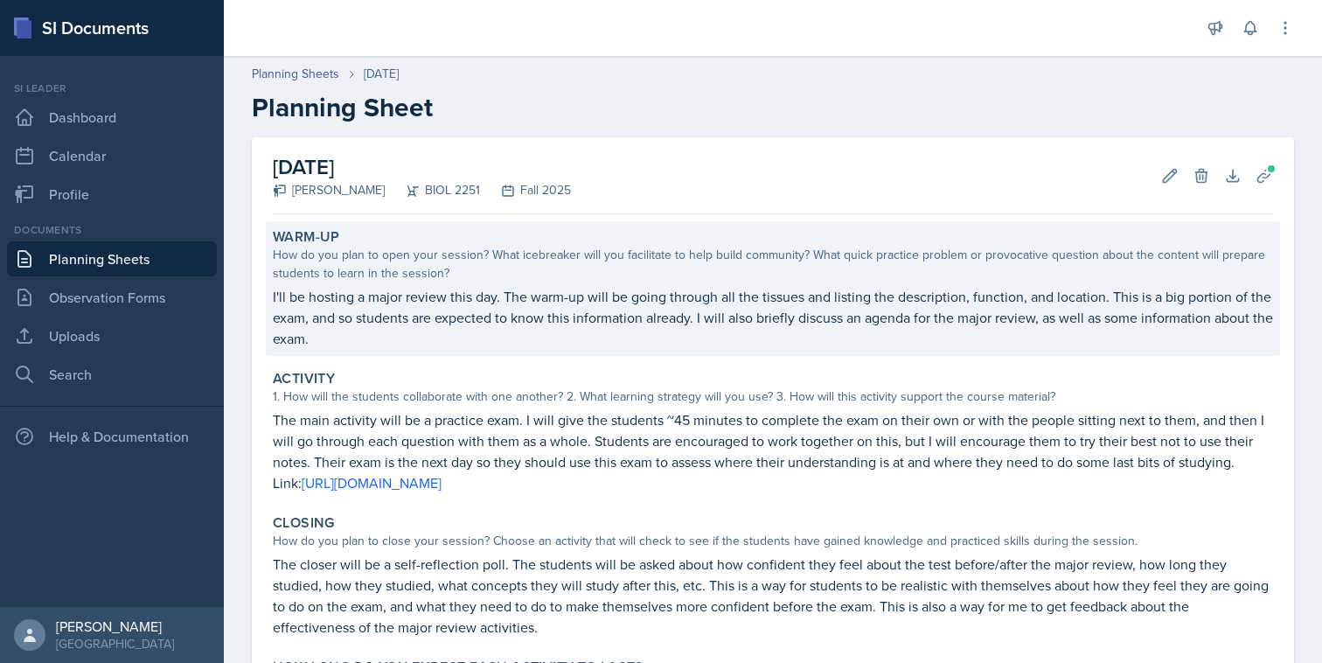
scroll to position [177, 0]
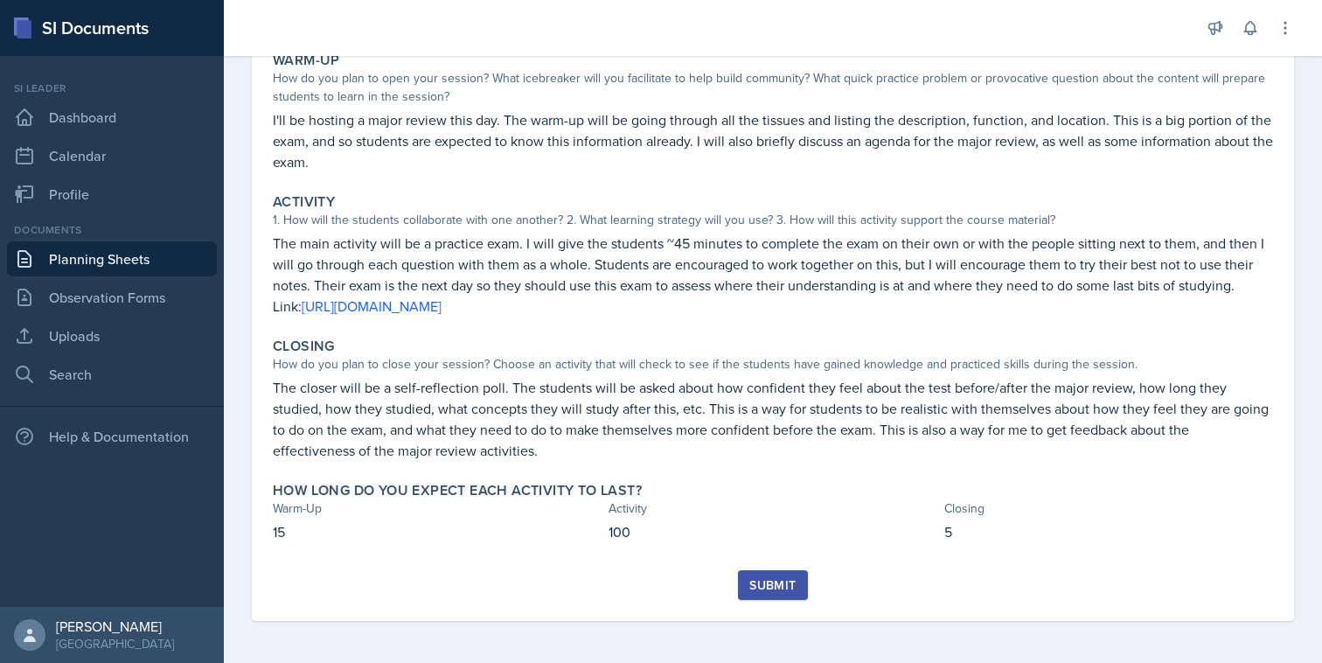
click at [771, 589] on div "Submit" at bounding box center [772, 585] width 46 height 14
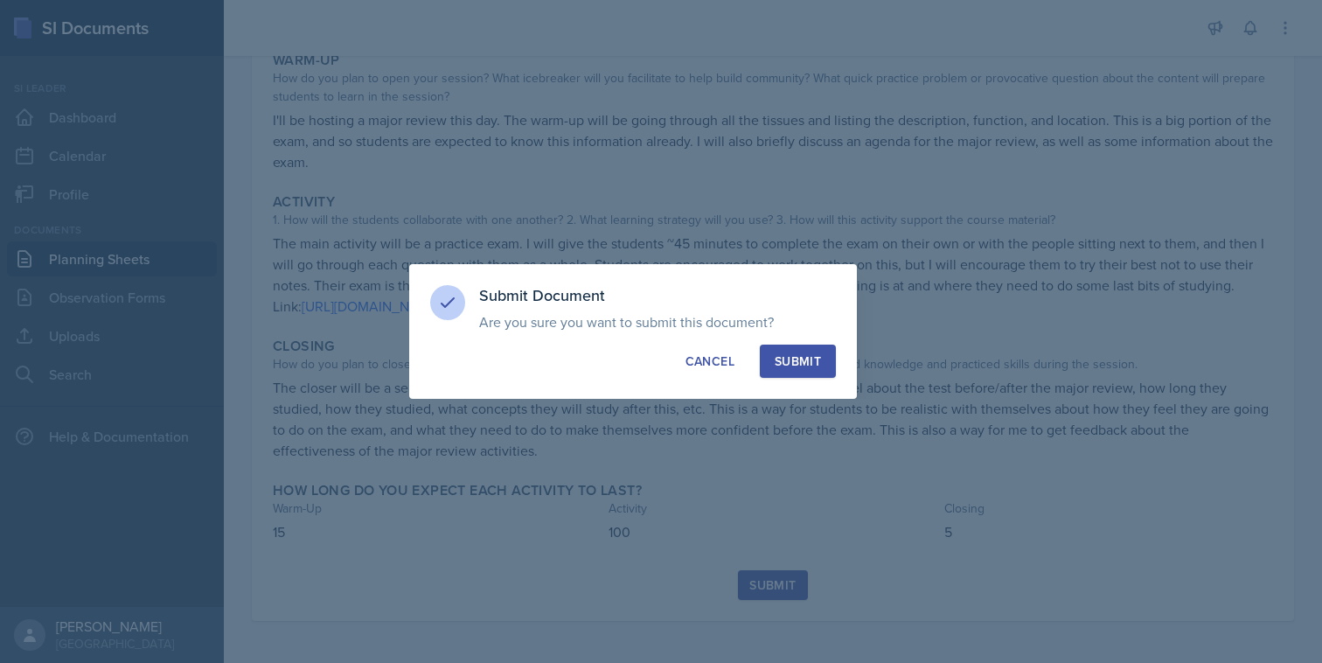
click at [790, 360] on div "Submit" at bounding box center [798, 360] width 46 height 17
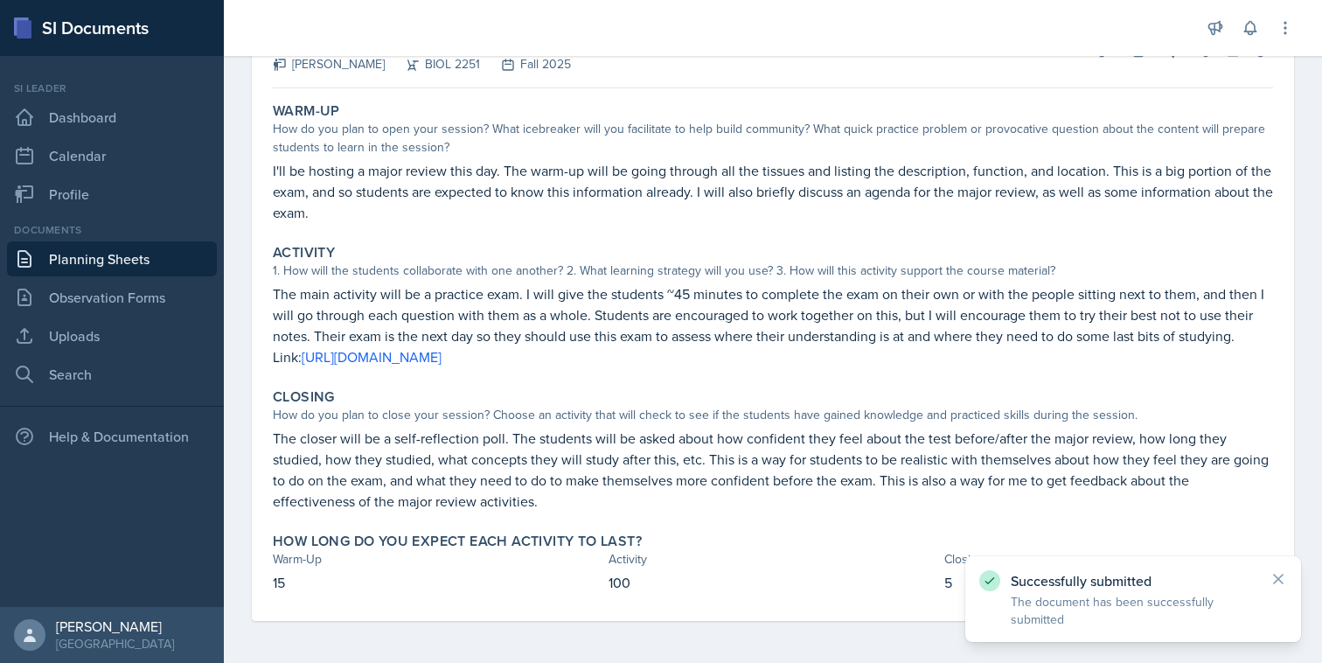
scroll to position [126, 0]
click at [104, 266] on link "Planning Sheets" at bounding box center [112, 258] width 210 height 35
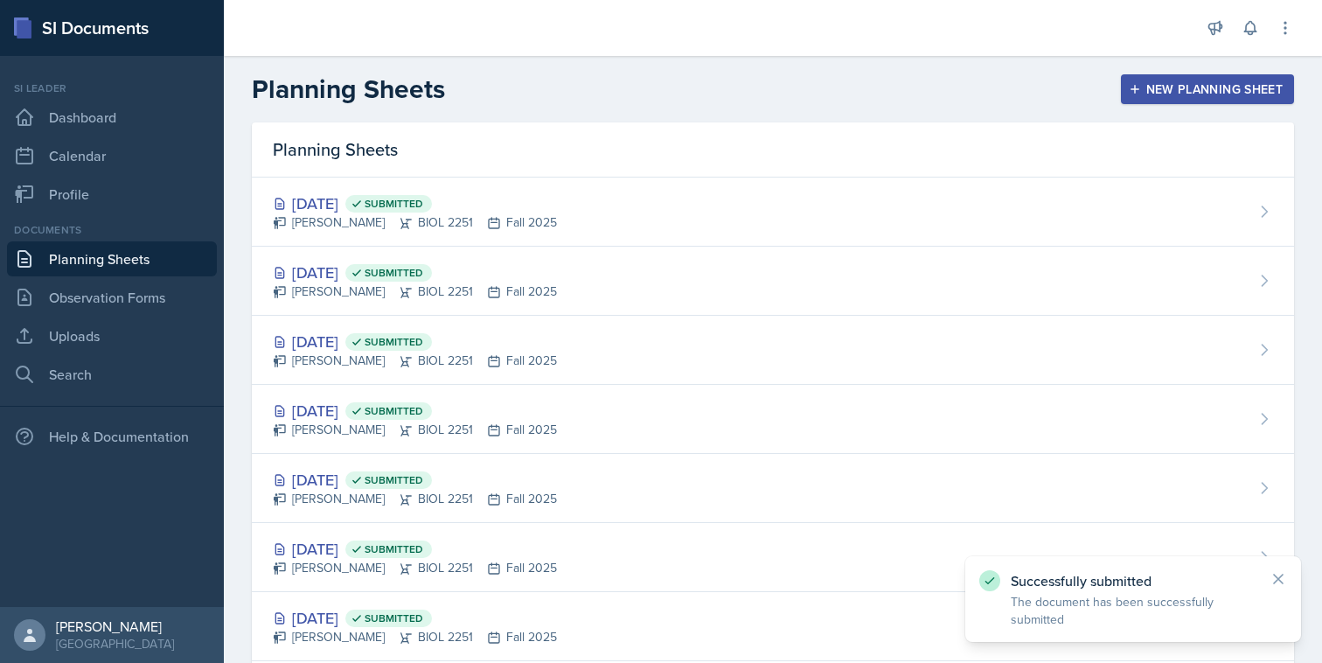
click at [1130, 79] on button "New Planning Sheet" at bounding box center [1207, 89] width 173 height 30
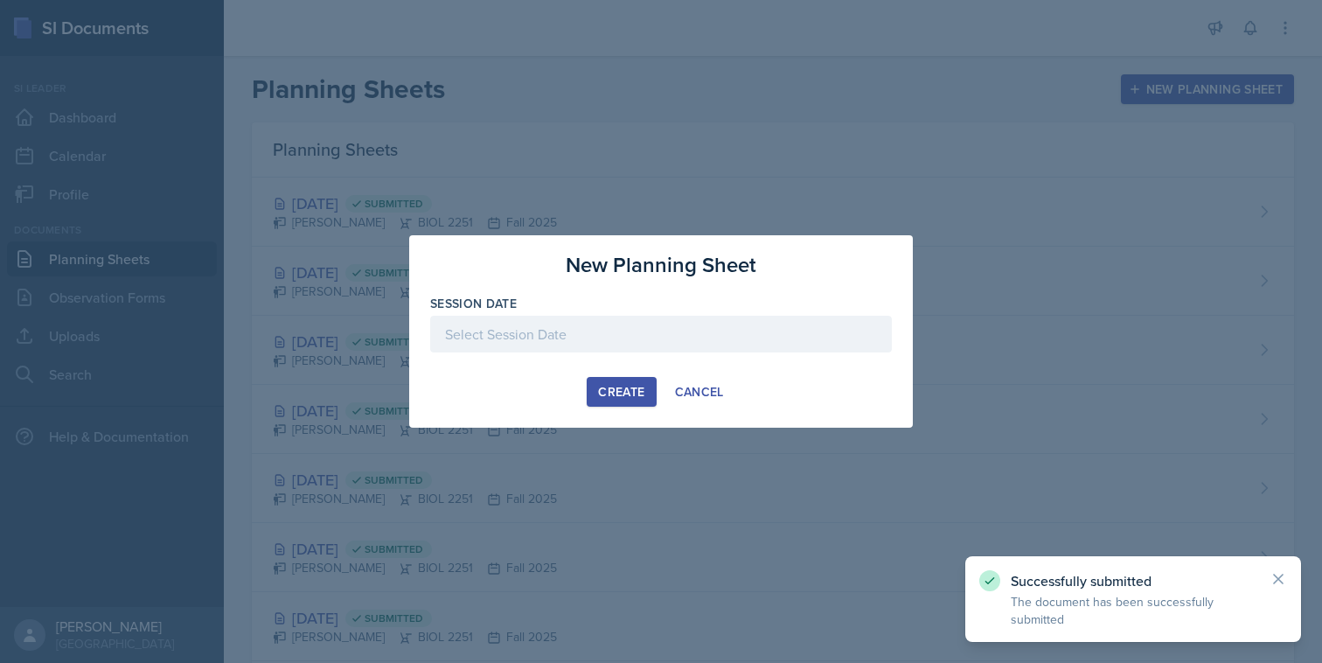
click at [811, 332] on div at bounding box center [661, 334] width 462 height 37
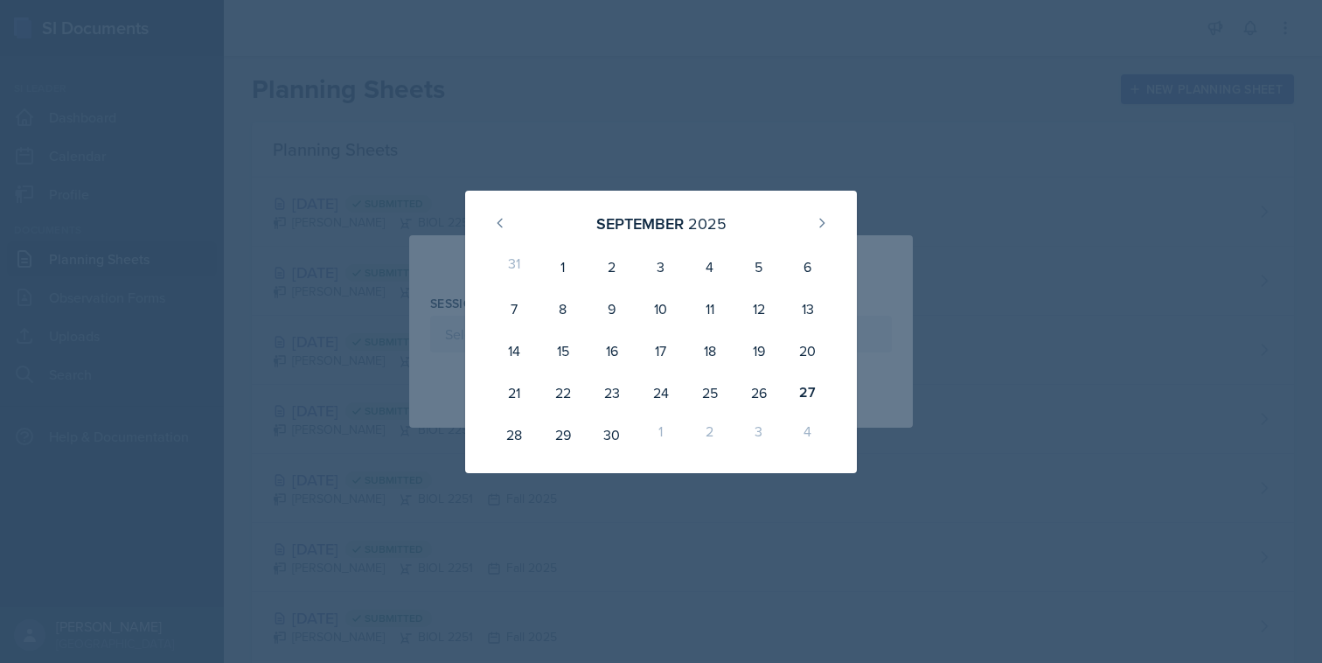
click at [660, 431] on div "1" at bounding box center [660, 435] width 49 height 42
click at [817, 219] on icon at bounding box center [822, 223] width 14 height 14
click at [648, 268] on div "1" at bounding box center [660, 267] width 49 height 42
type input "[DATE]"
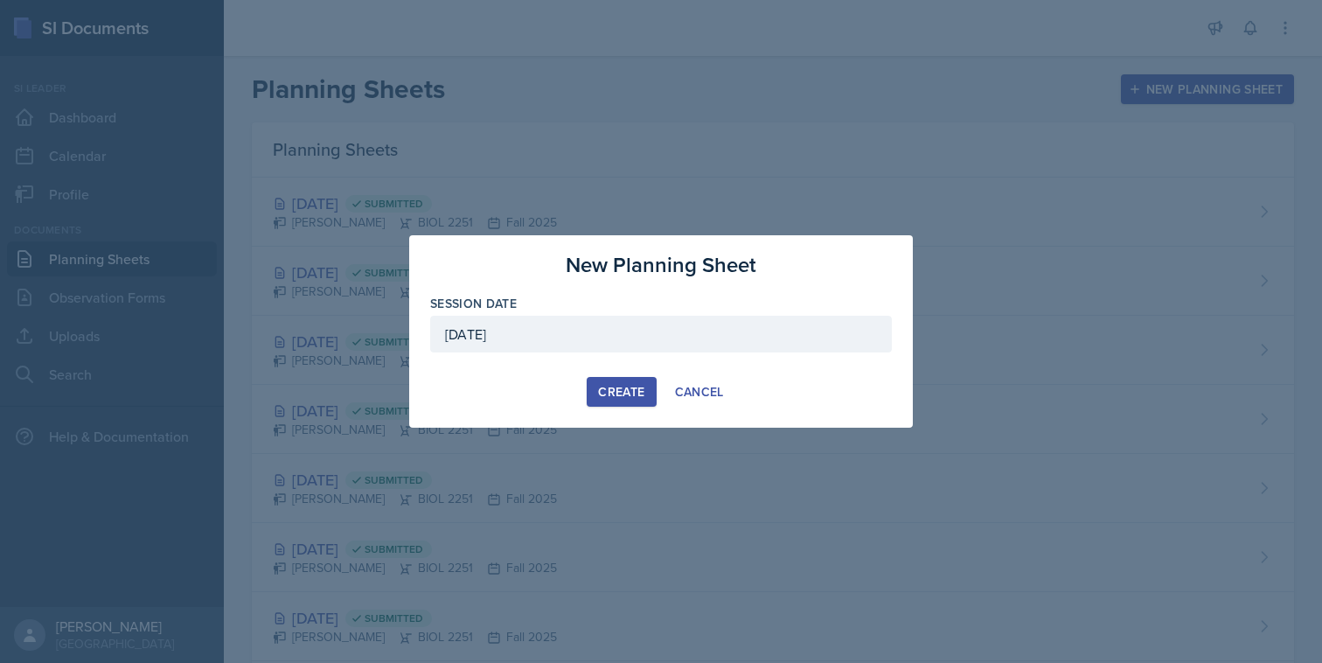
click at [633, 390] on div "Create" at bounding box center [621, 392] width 46 height 14
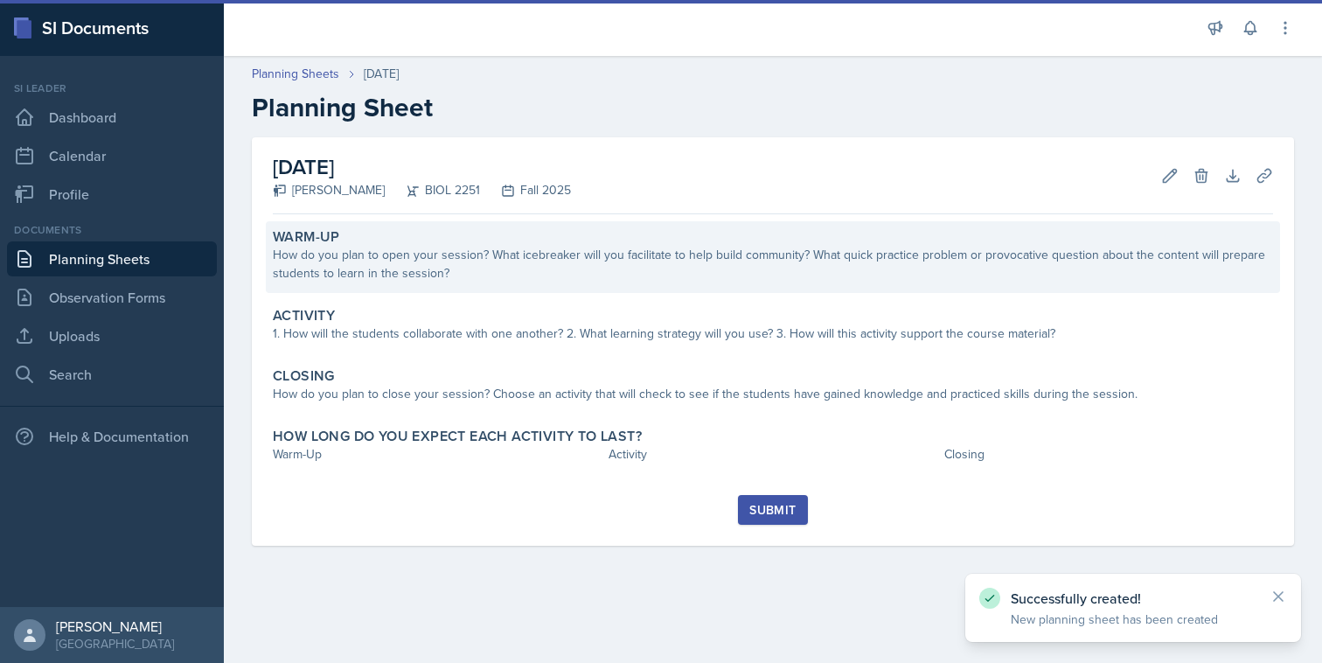
click at [619, 265] on div "How do you plan to open your session? What icebreaker will you facilitate to he…" at bounding box center [773, 264] width 1000 height 37
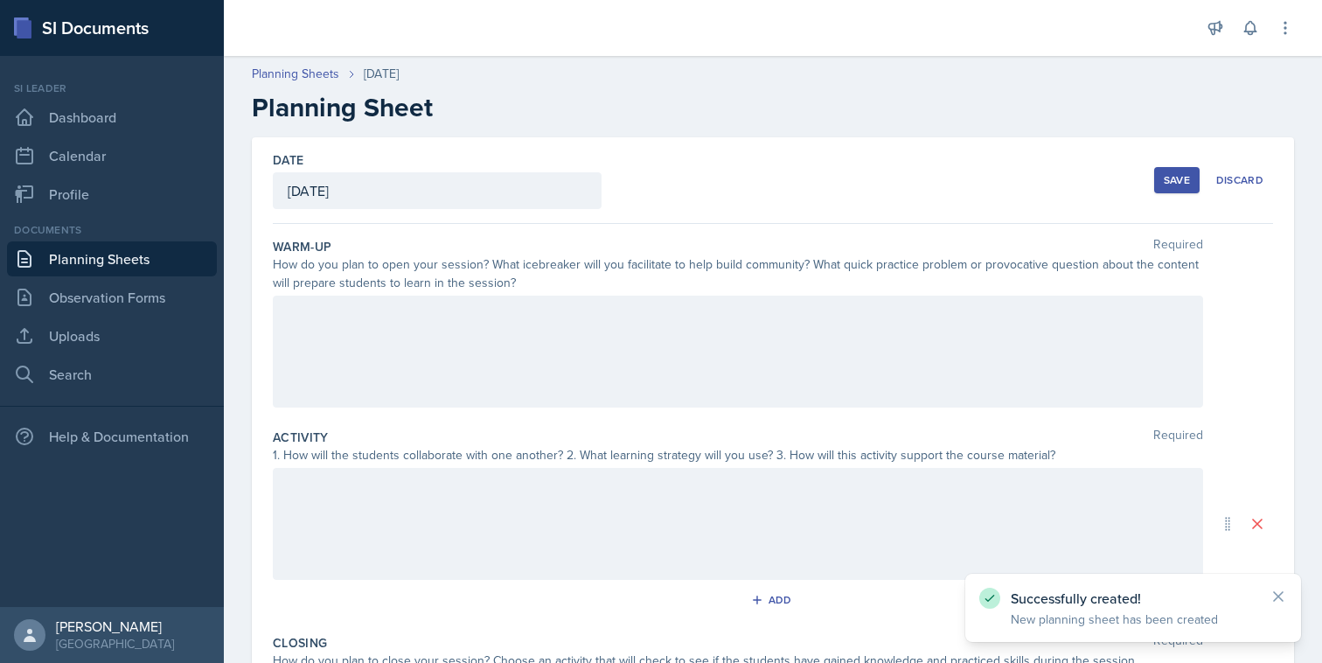
click at [598, 320] on div at bounding box center [738, 351] width 930 height 112
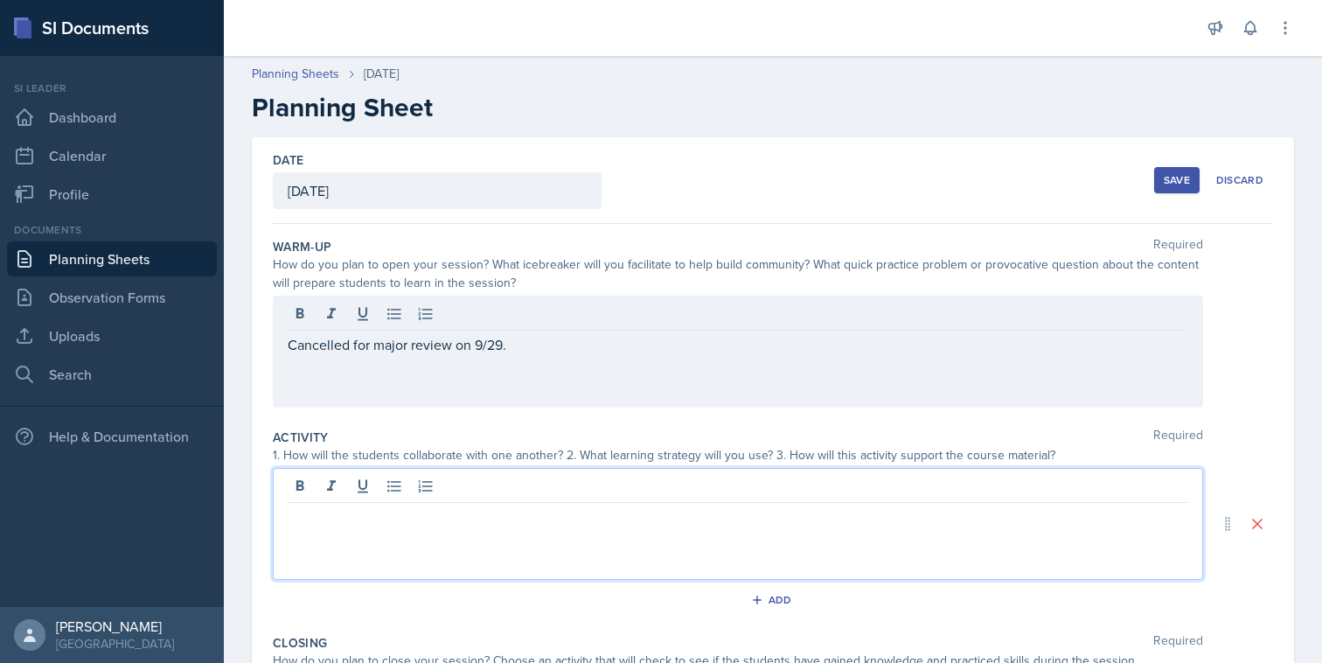
click at [448, 483] on div at bounding box center [738, 524] width 930 height 112
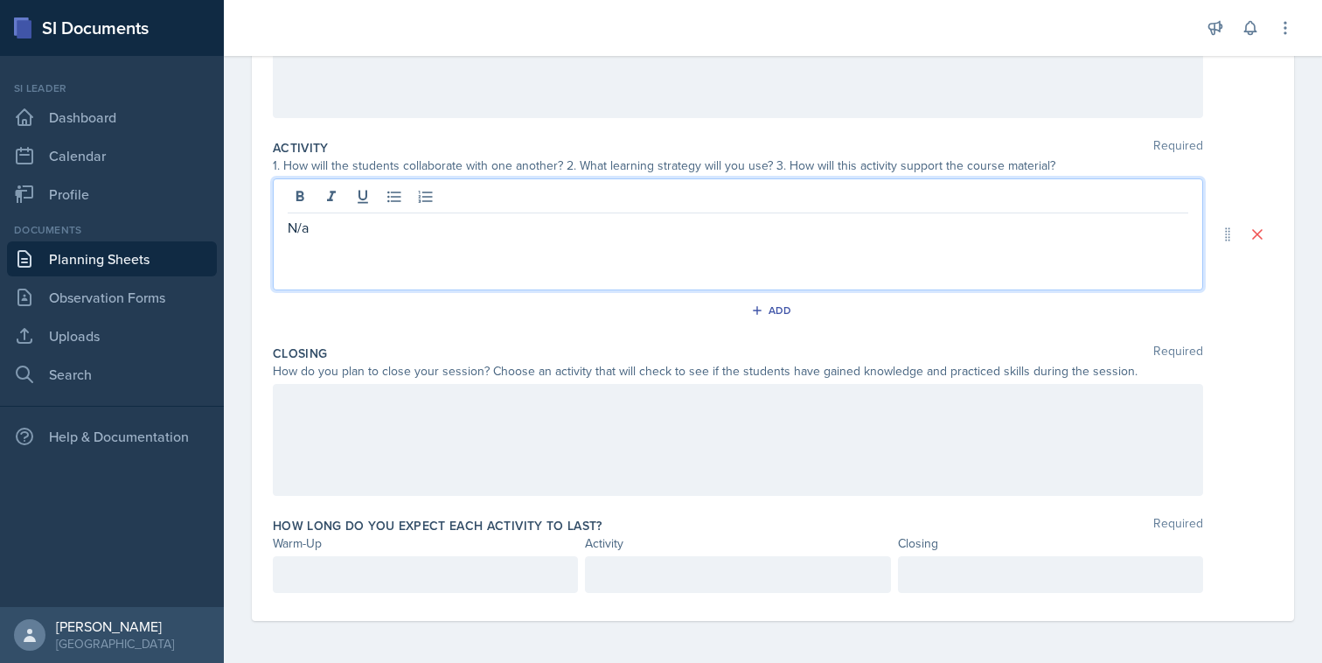
click at [490, 439] on div at bounding box center [738, 440] width 930 height 112
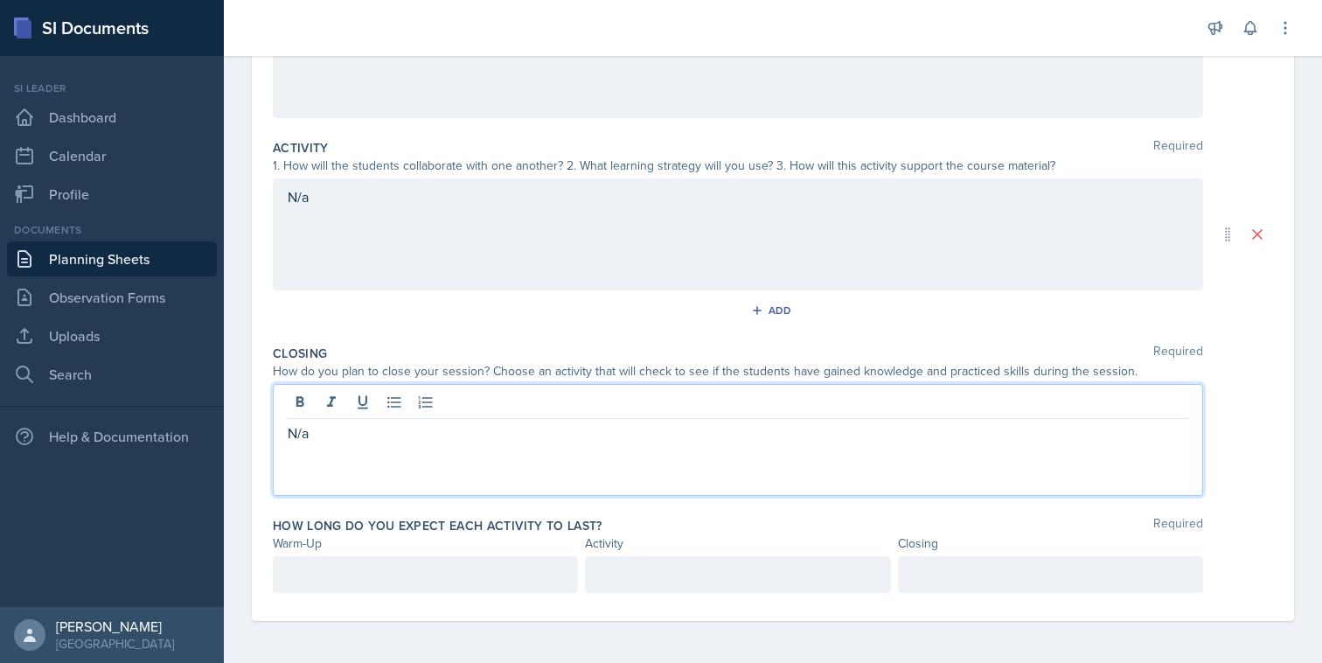
click at [446, 573] on p at bounding box center [425, 574] width 275 height 21
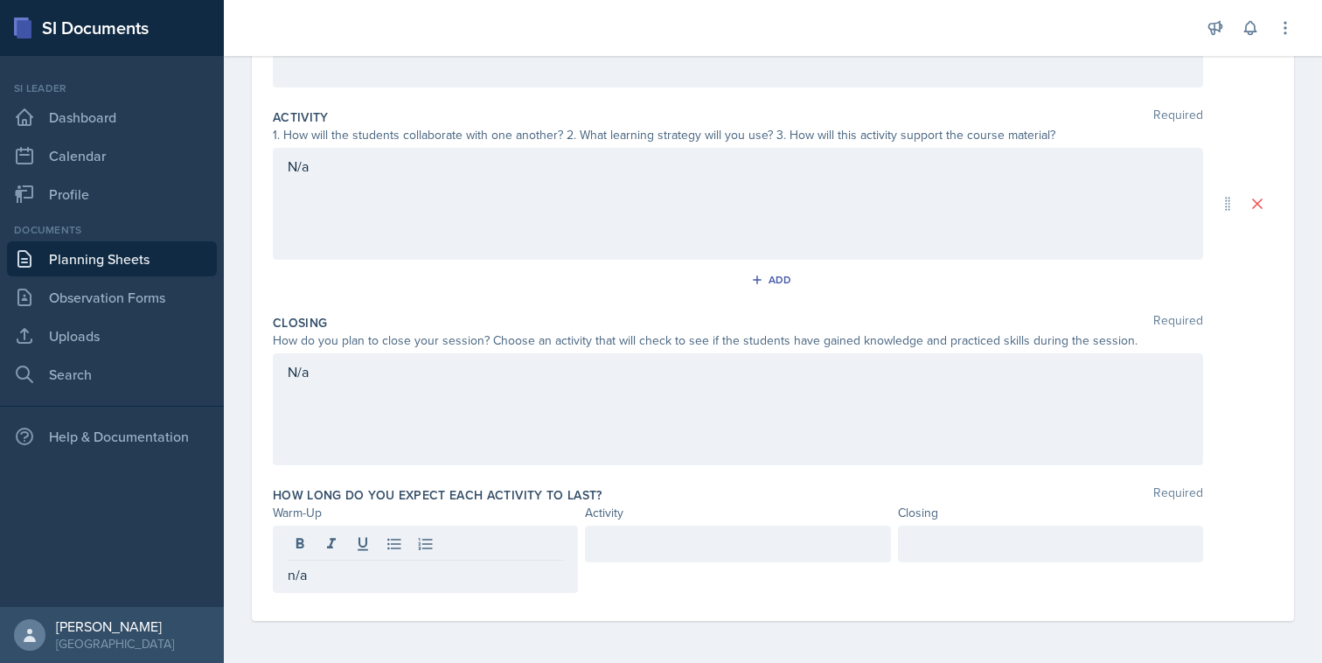
click at [629, 566] on div at bounding box center [737, 558] width 305 height 67
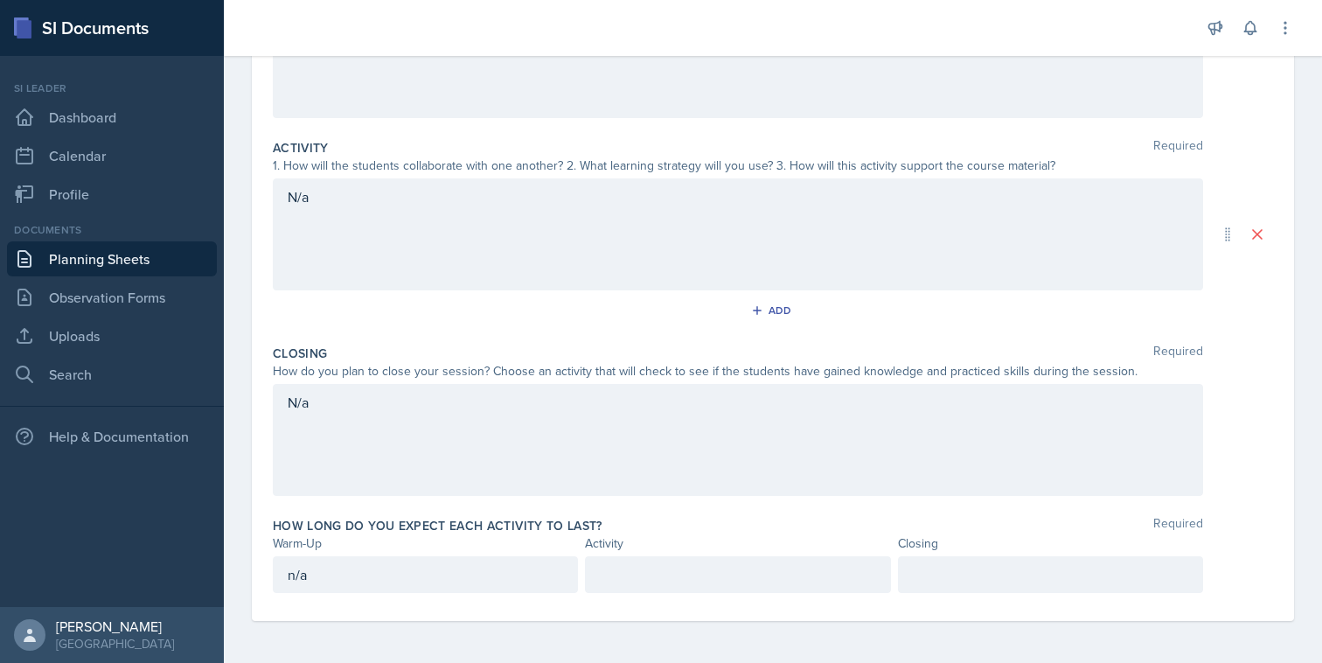
click at [637, 564] on p at bounding box center [737, 574] width 275 height 21
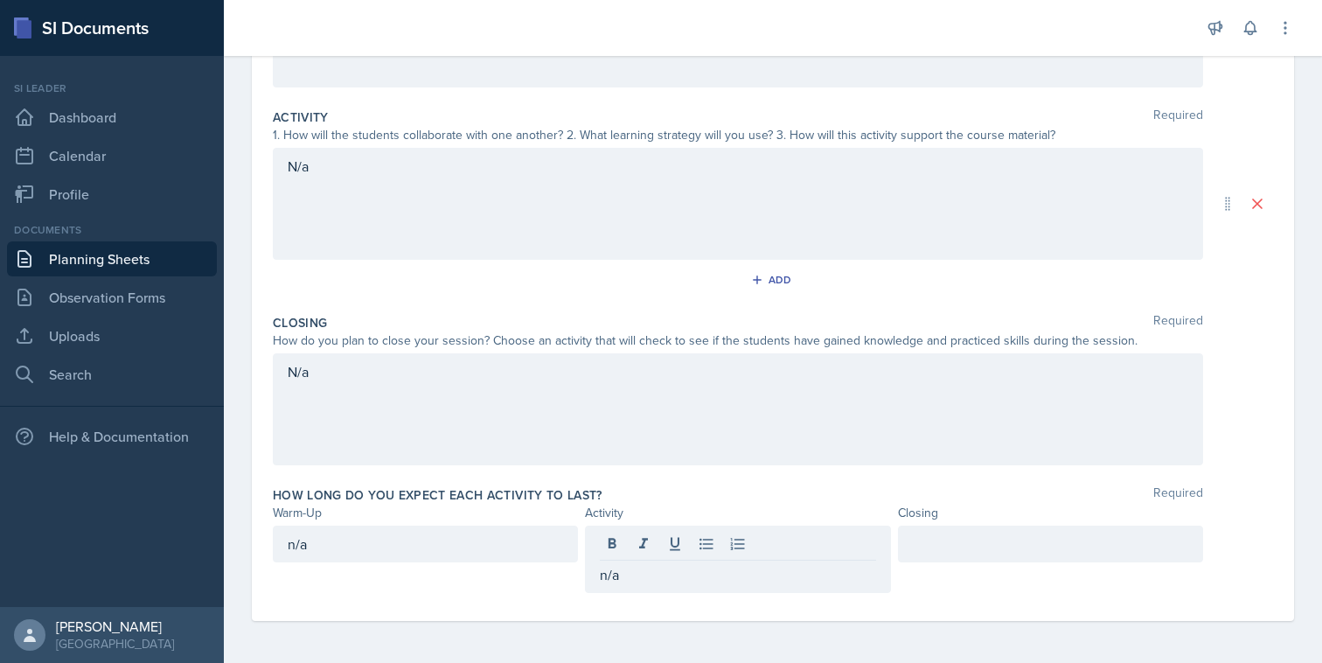
click at [958, 557] on div at bounding box center [1050, 543] width 305 height 37
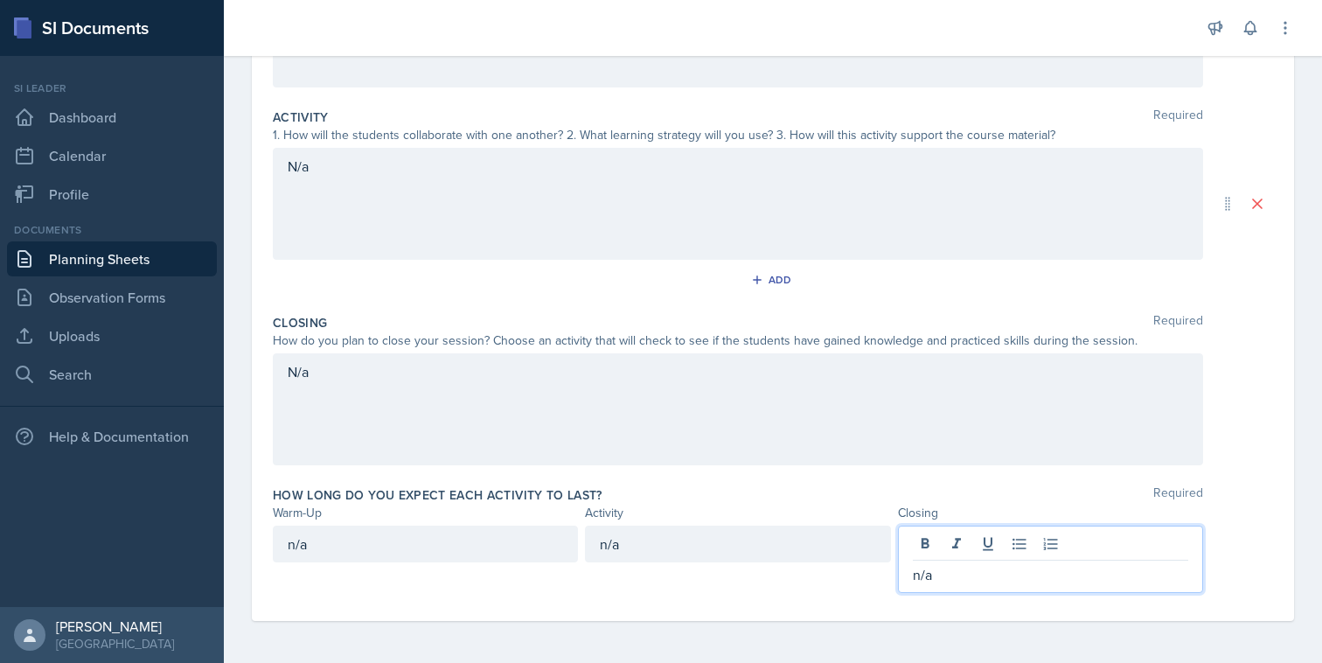
click at [1296, 474] on div "Date [DATE] [DATE] 31 1 2 3 4 5 6 7 8 9 10 11 12 13 14 15 16 17 18 19 20 21 22 …" at bounding box center [773, 239] width 1098 height 845
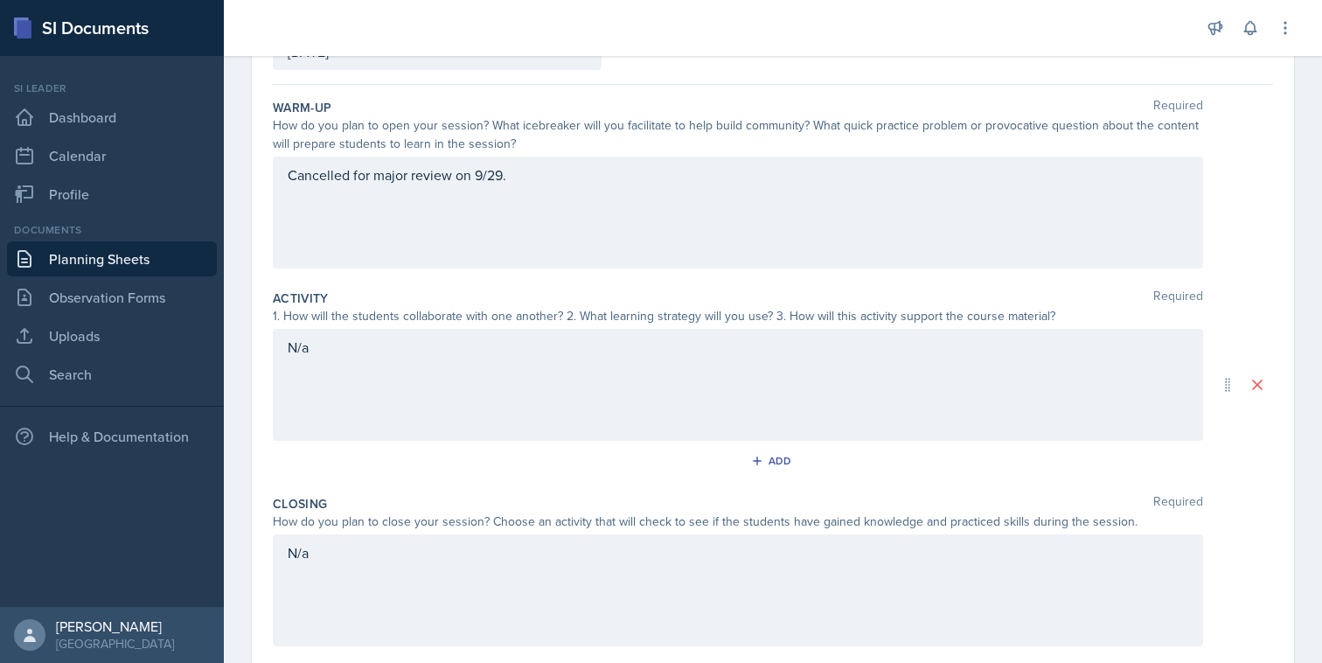
scroll to position [0, 0]
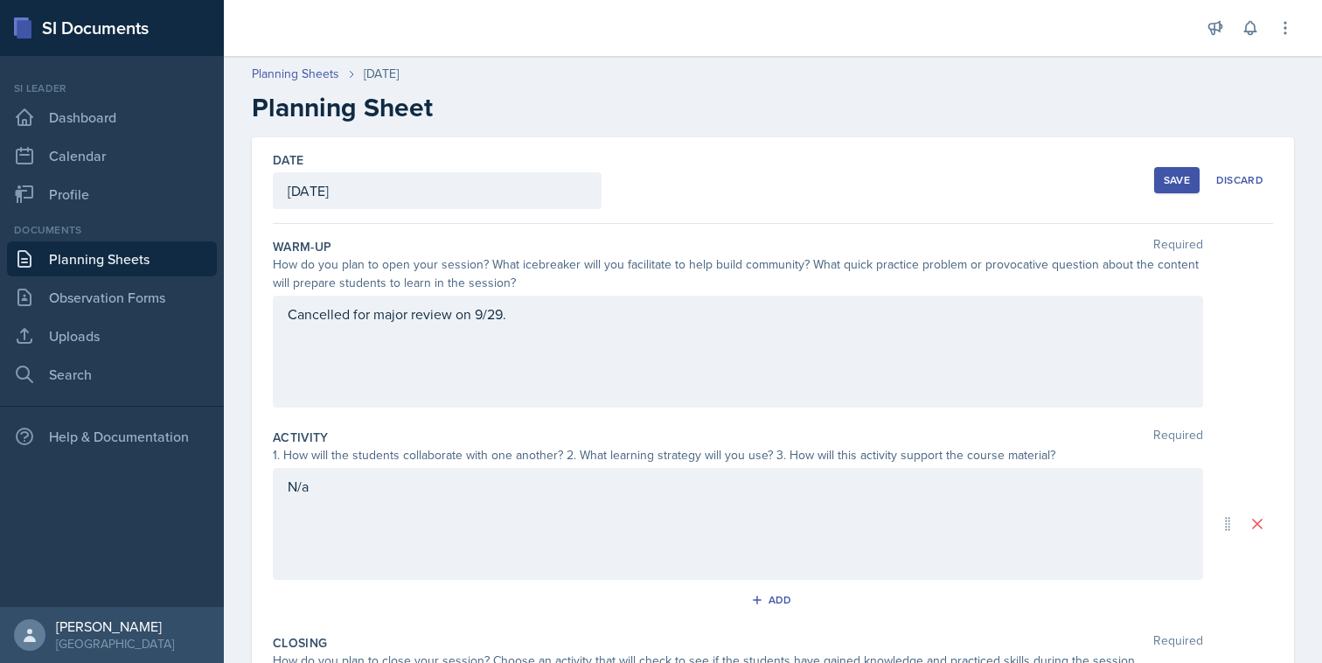
click at [1184, 193] on div "Save Discard" at bounding box center [1213, 180] width 119 height 40
click at [1172, 176] on div "Save" at bounding box center [1177, 180] width 26 height 14
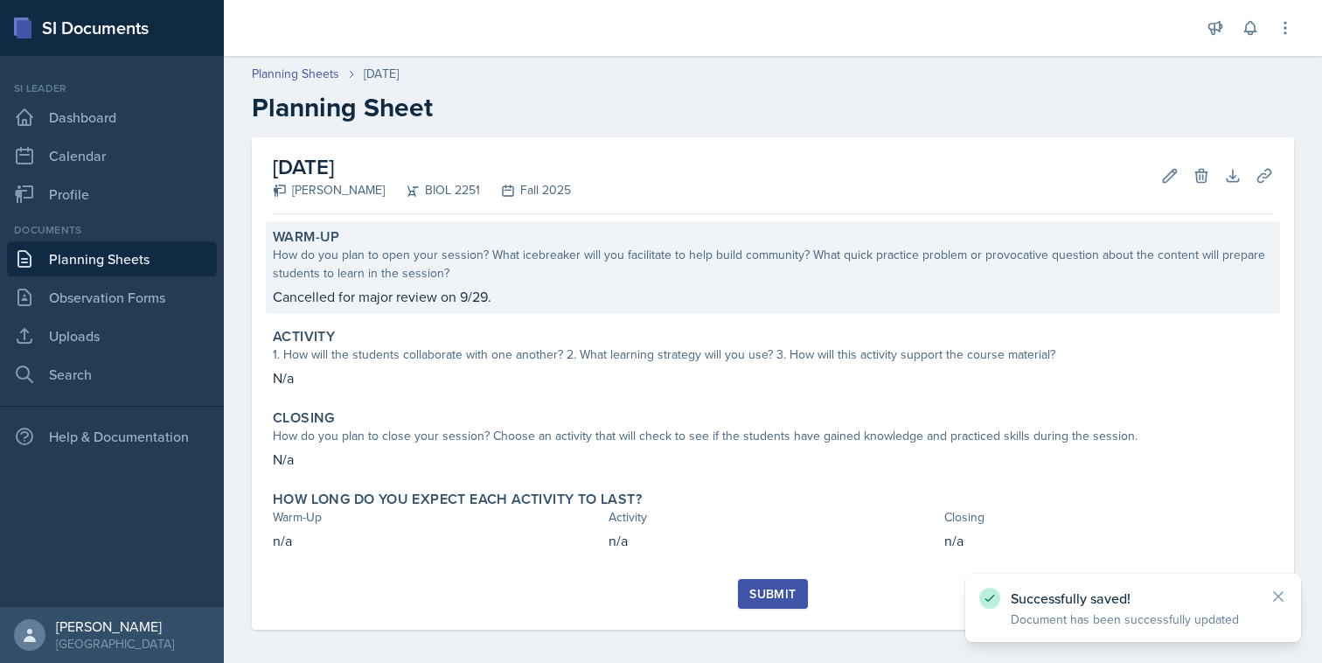
scroll to position [9, 0]
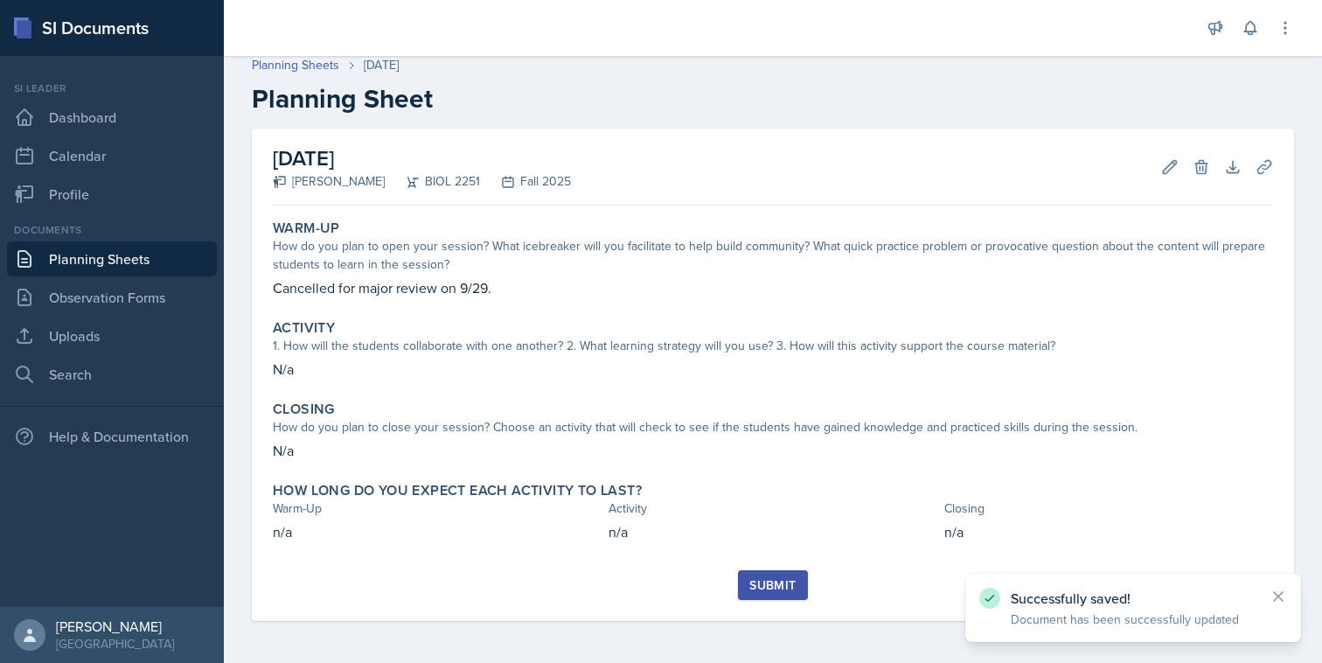
click at [758, 592] on div "Submit" at bounding box center [772, 585] width 46 height 14
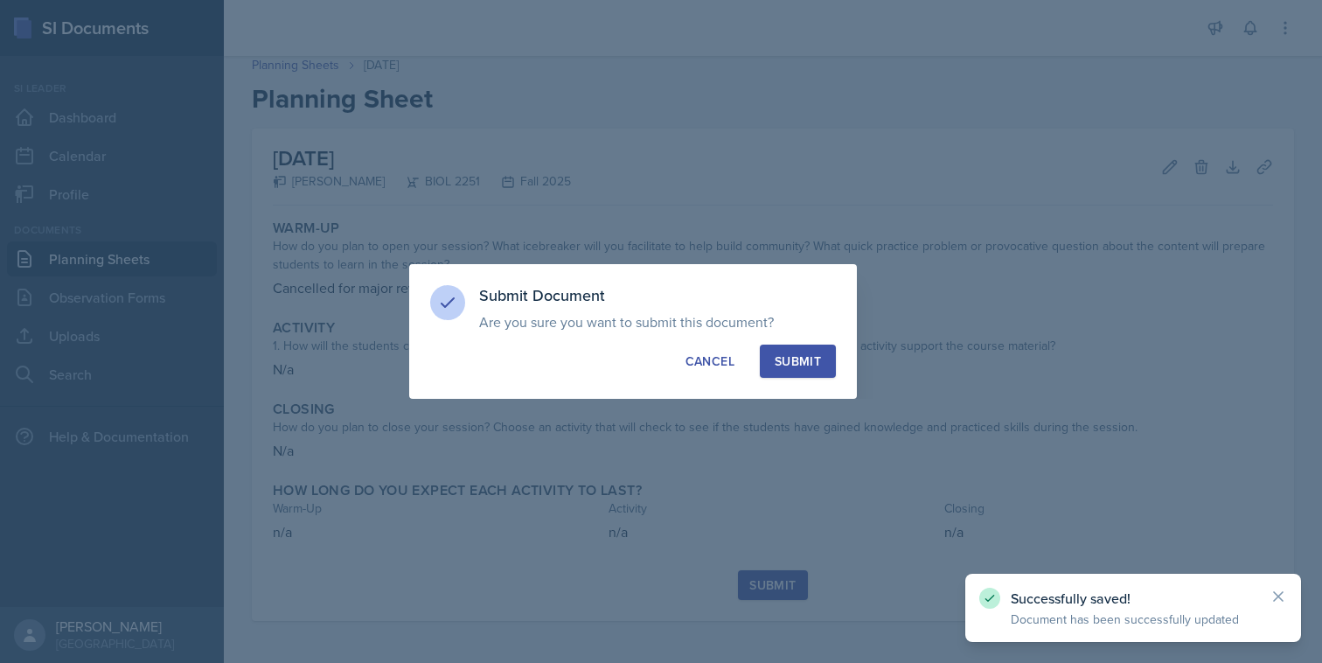
click at [781, 350] on button "Submit" at bounding box center [798, 360] width 76 height 33
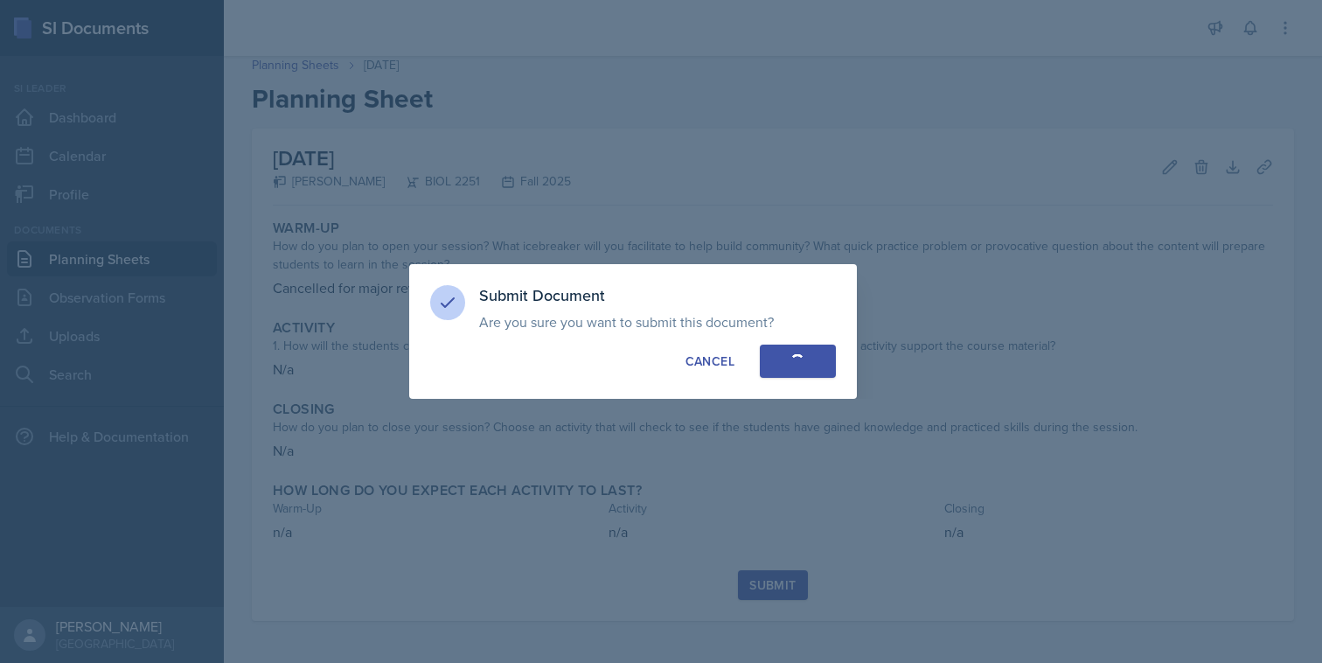
scroll to position [0, 0]
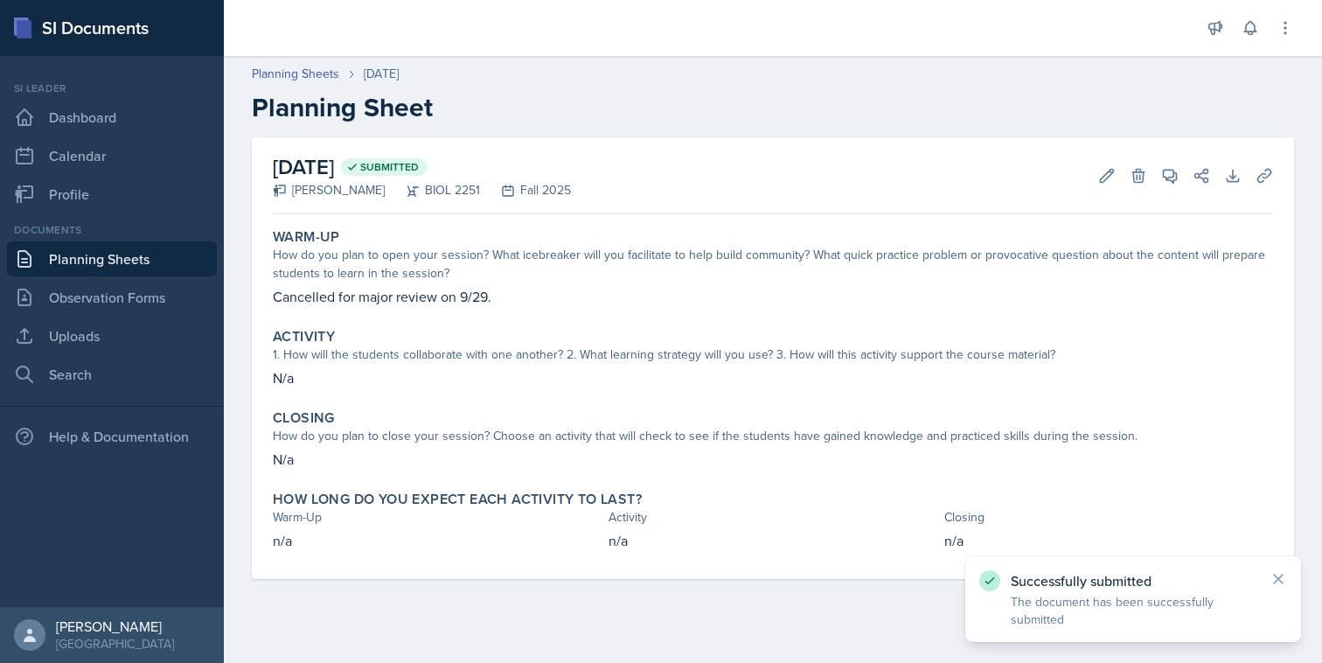
click at [166, 268] on link "Planning Sheets" at bounding box center [112, 258] width 210 height 35
